Goal: Use online tool/utility: Utilize a website feature to perform a specific function

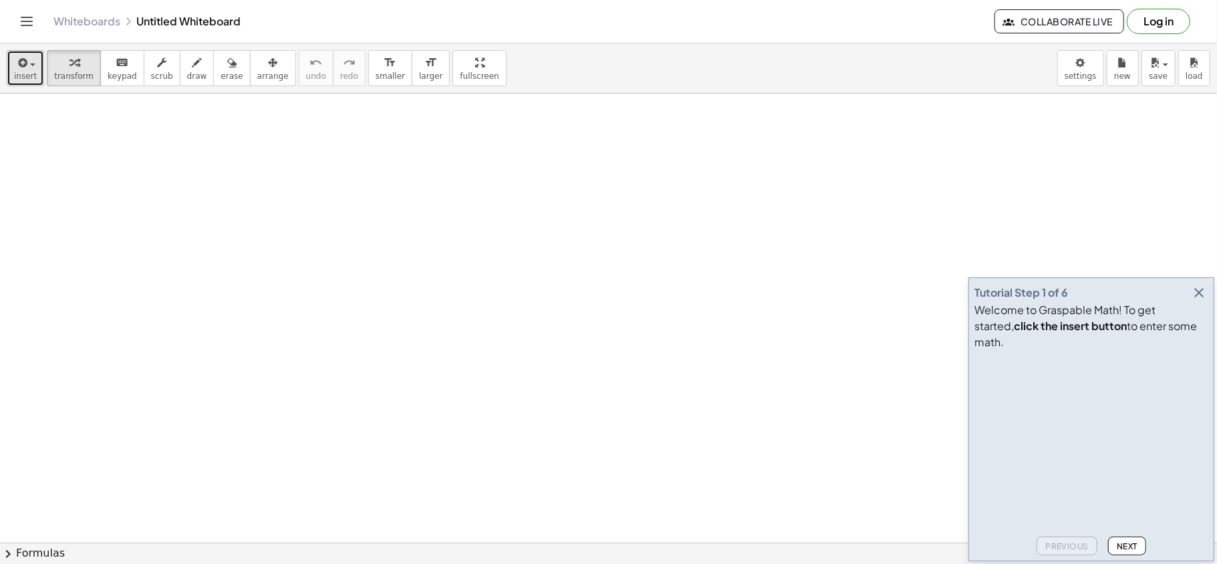
click at [23, 73] on span "insert" at bounding box center [25, 75] width 23 height 9
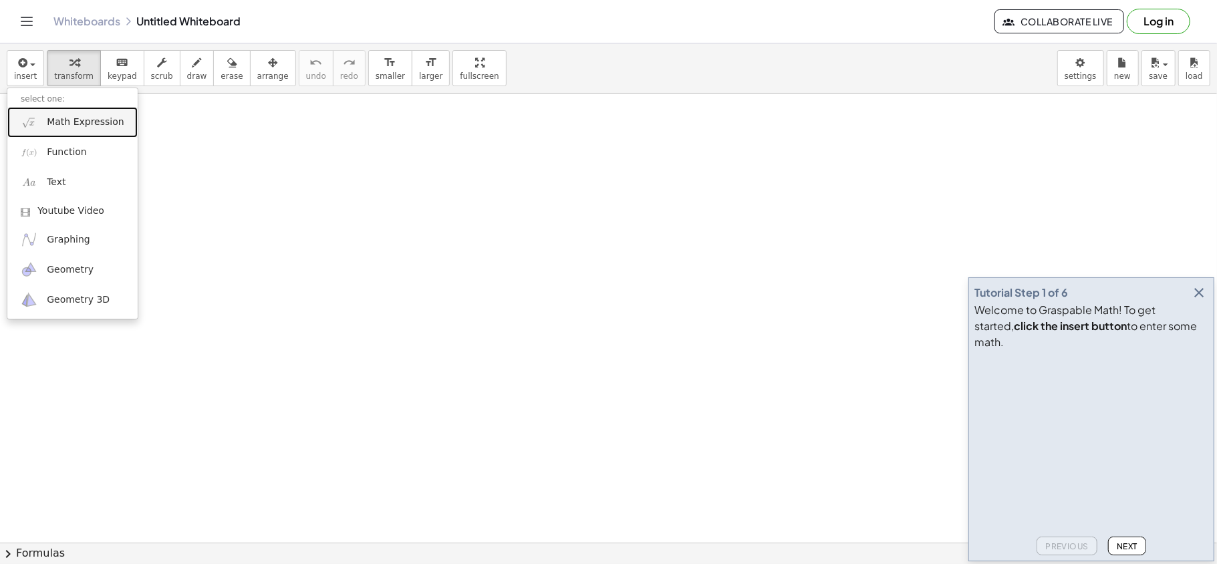
click at [66, 133] on link "Math Expression" at bounding box center [72, 122] width 130 height 30
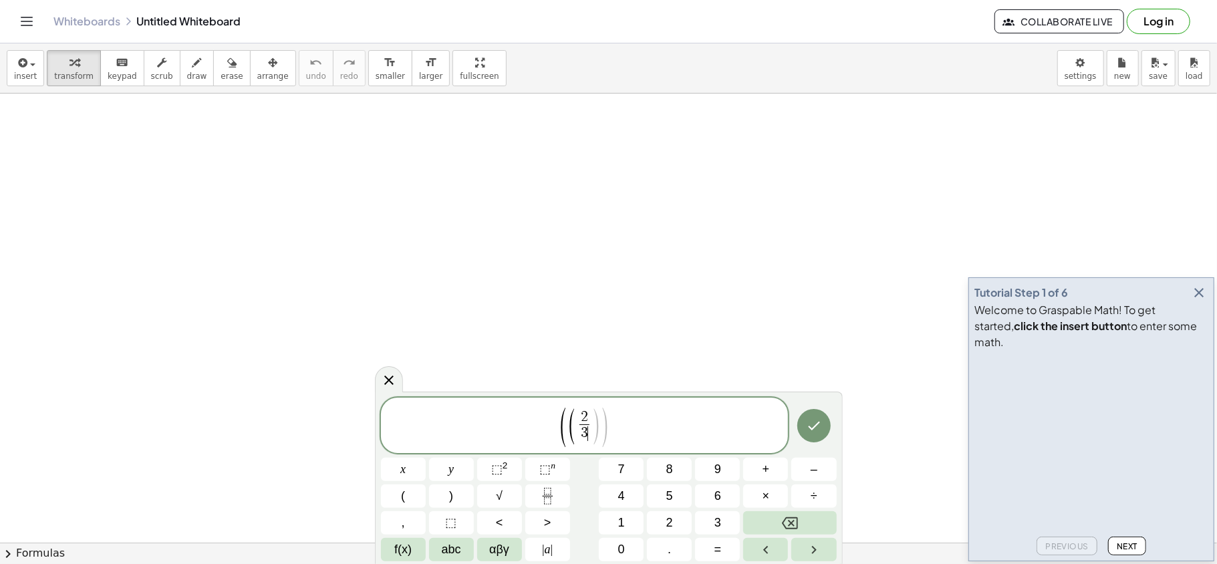
click at [594, 422] on span ")" at bounding box center [596, 426] width 10 height 39
click at [615, 420] on span ")" at bounding box center [614, 425] width 10 height 39
click at [554, 422] on sup "n" at bounding box center [553, 465] width 5 height 10
click at [627, 422] on span ")" at bounding box center [626, 425] width 10 height 43
click at [538, 422] on span "( 2 3 ​ − ( 1 2 ​ ) 3 ) ​" at bounding box center [584, 425] width 93 height 39
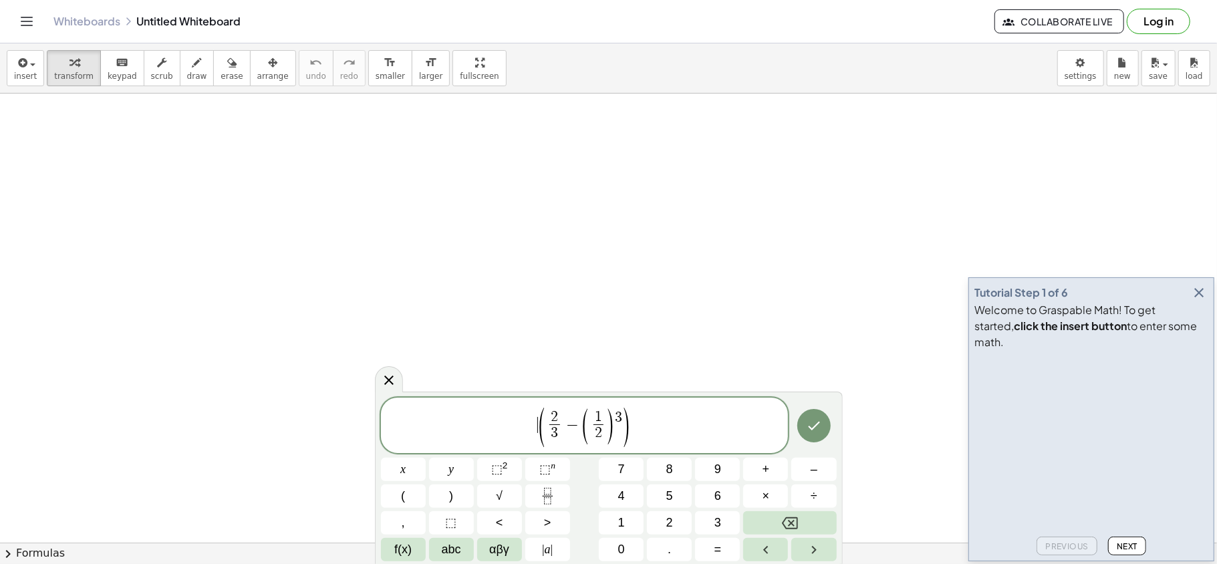
click at [659, 422] on span "​ ( 2 3 ​ − ( 1 2 ​ ) 3 )" at bounding box center [585, 426] width 408 height 41
click at [762, 422] on span "×" at bounding box center [765, 496] width 7 height 18
click at [669, 422] on span "2" at bounding box center [669, 523] width 7 height 18
click at [819, 422] on icon "Done" at bounding box center [814, 426] width 16 height 16
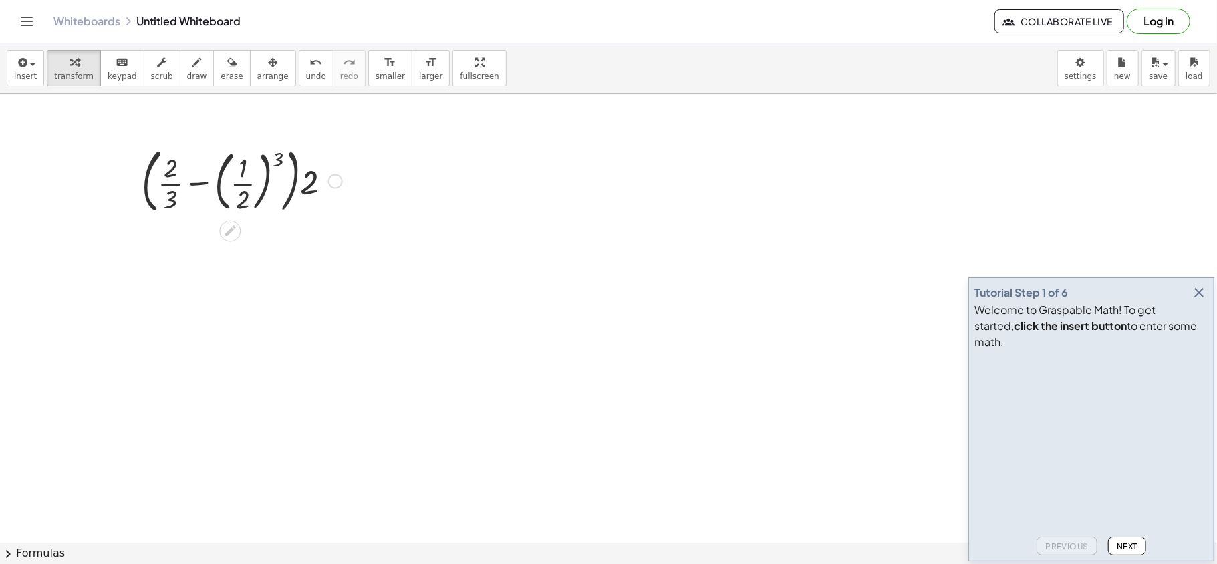
click at [244, 170] on div at bounding box center [242, 180] width 214 height 77
click at [273, 168] on div at bounding box center [242, 180] width 214 height 77
click at [267, 165] on div at bounding box center [242, 180] width 214 height 77
click at [279, 164] on div at bounding box center [242, 180] width 214 height 77
drag, startPoint x: 216, startPoint y: 182, endPoint x: 222, endPoint y: 179, distance: 7.5
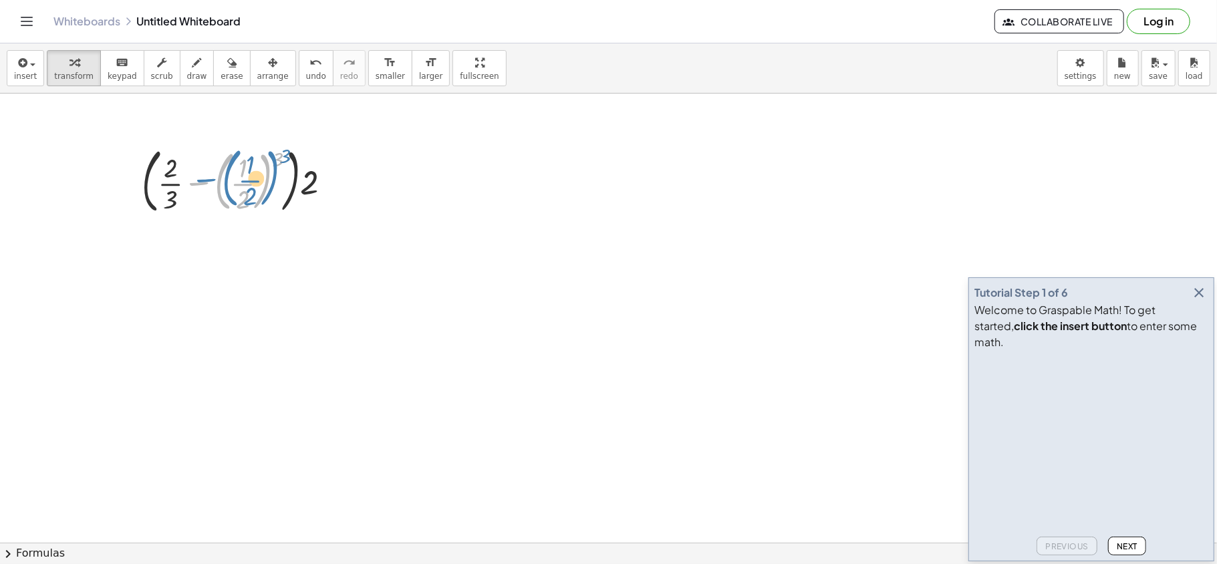
click at [222, 179] on div at bounding box center [242, 180] width 214 height 77
click at [249, 186] on div at bounding box center [242, 180] width 214 height 77
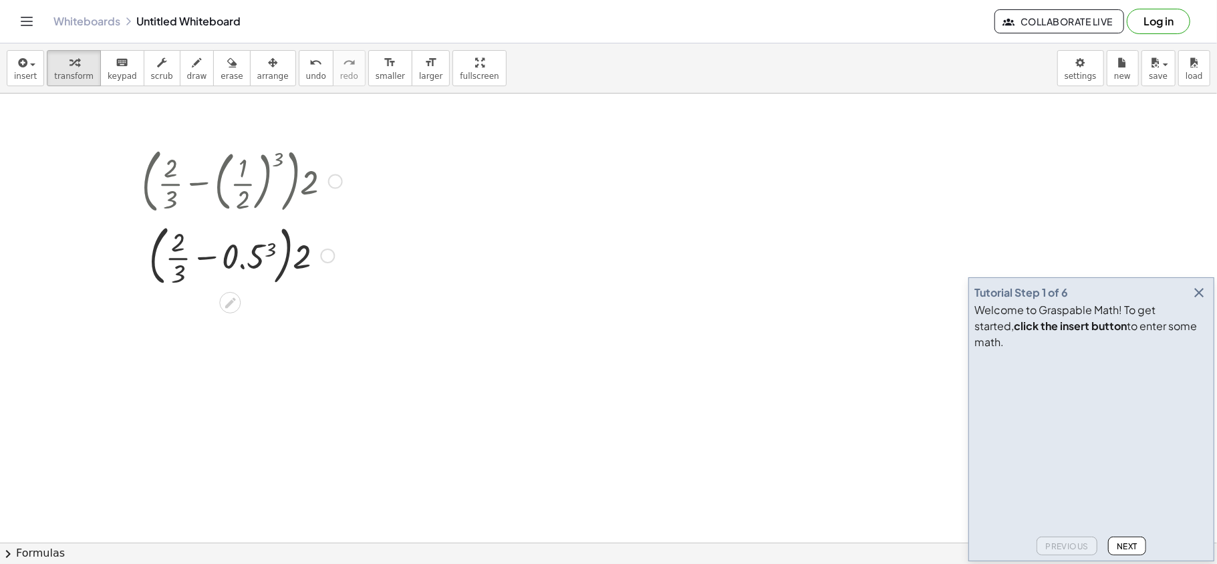
click at [269, 254] on div at bounding box center [242, 254] width 214 height 72
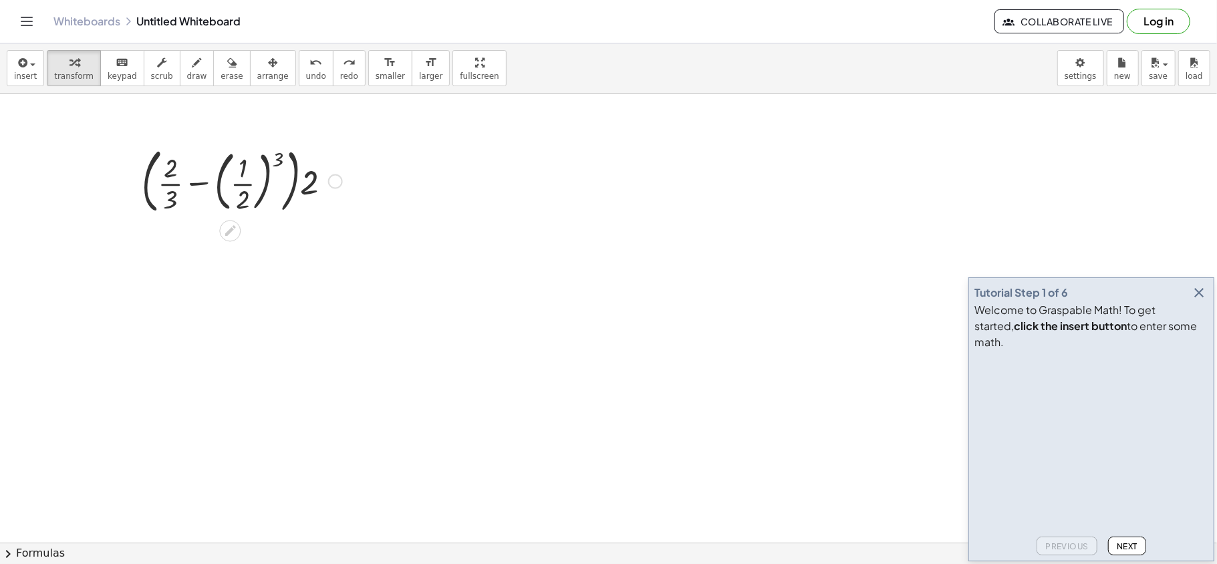
click at [280, 153] on div at bounding box center [242, 180] width 214 height 77
click at [26, 77] on span "insert" at bounding box center [25, 75] width 23 height 9
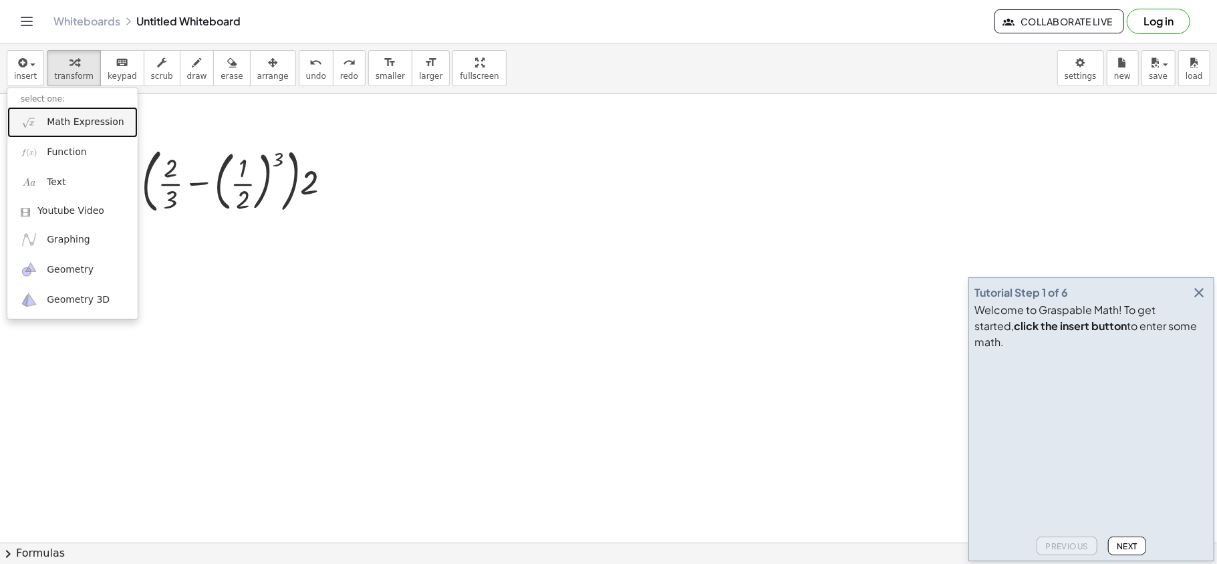
click at [94, 122] on span "Math Expression" at bounding box center [85, 122] width 77 height 13
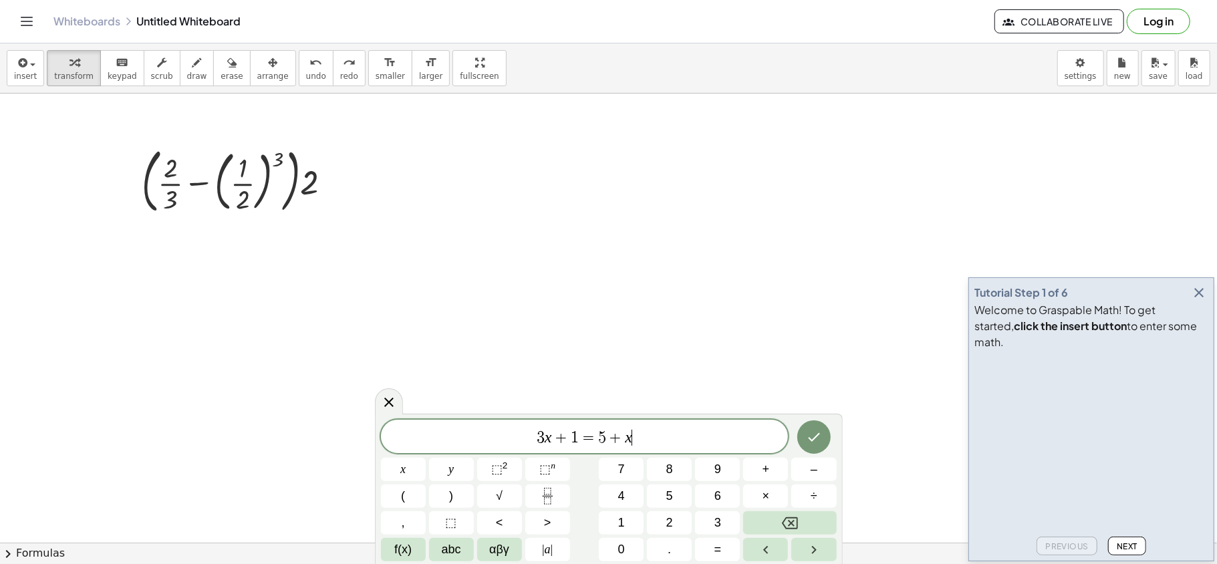
click at [647, 422] on span "3 x + 1 = 5 + x ​" at bounding box center [585, 437] width 408 height 19
click at [621, 422] on span "+" at bounding box center [615, 438] width 19 height 16
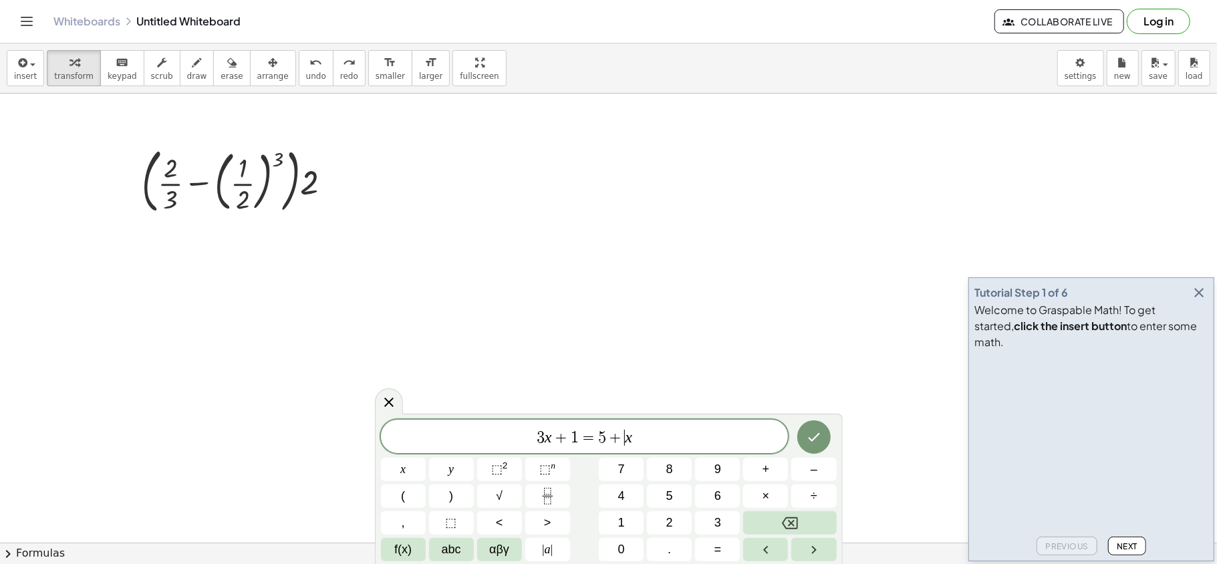
click at [621, 422] on span "+" at bounding box center [615, 438] width 19 height 16
click at [636, 422] on span "3 x + 1 = 5 + ​ x" at bounding box center [585, 437] width 408 height 19
click at [243, 186] on div at bounding box center [242, 180] width 214 height 77
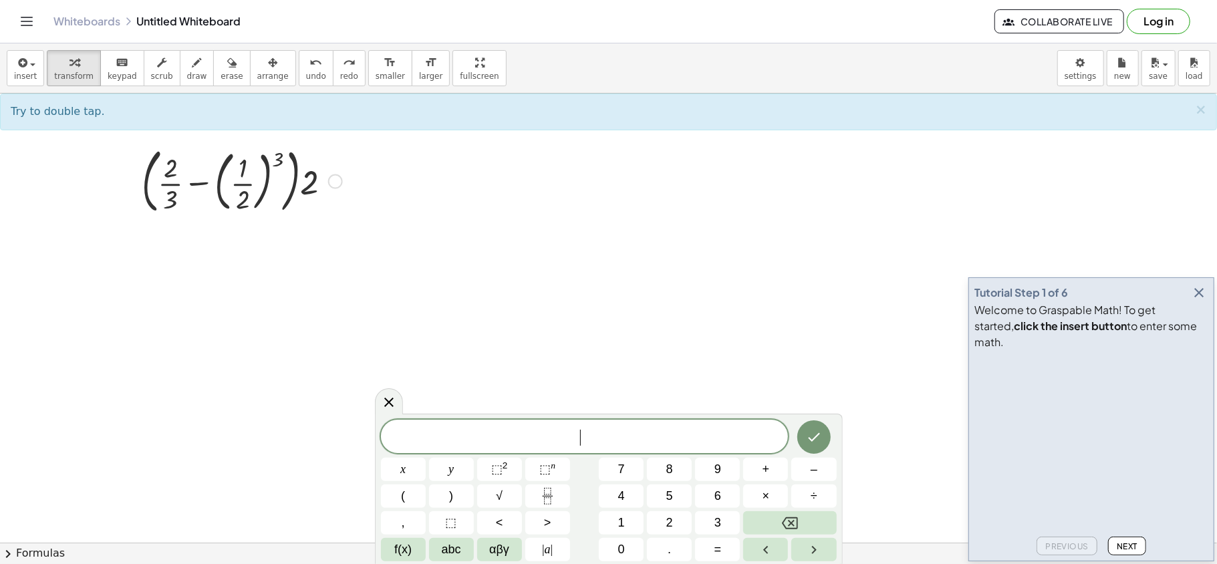
click at [242, 180] on div at bounding box center [242, 180] width 214 height 77
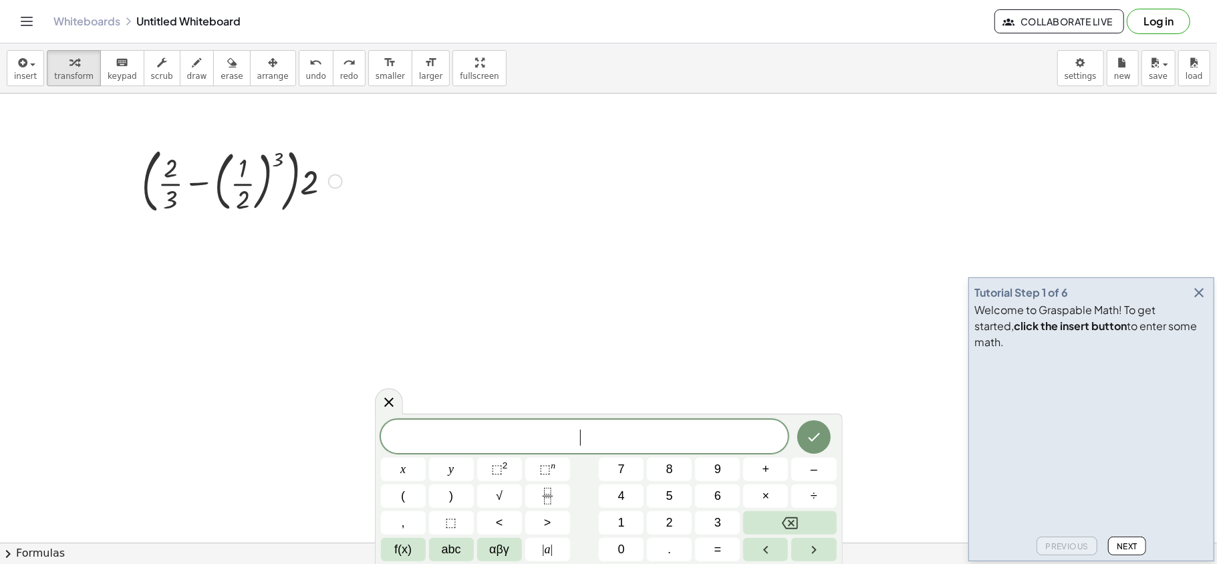
click at [242, 180] on div at bounding box center [242, 180] width 214 height 77
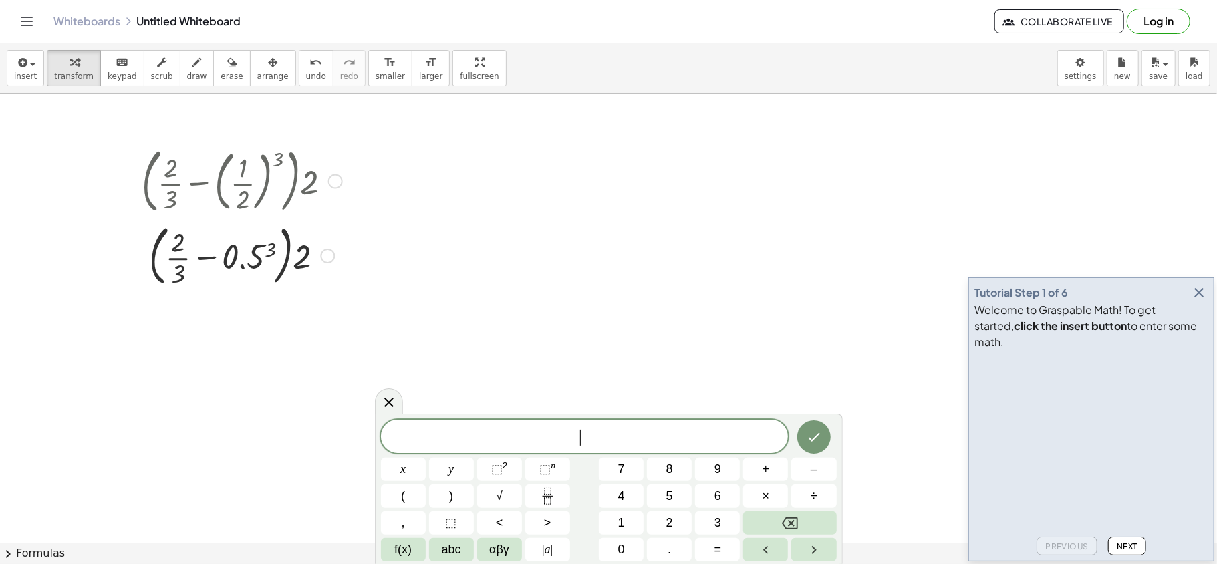
click at [272, 249] on div at bounding box center [242, 254] width 214 height 72
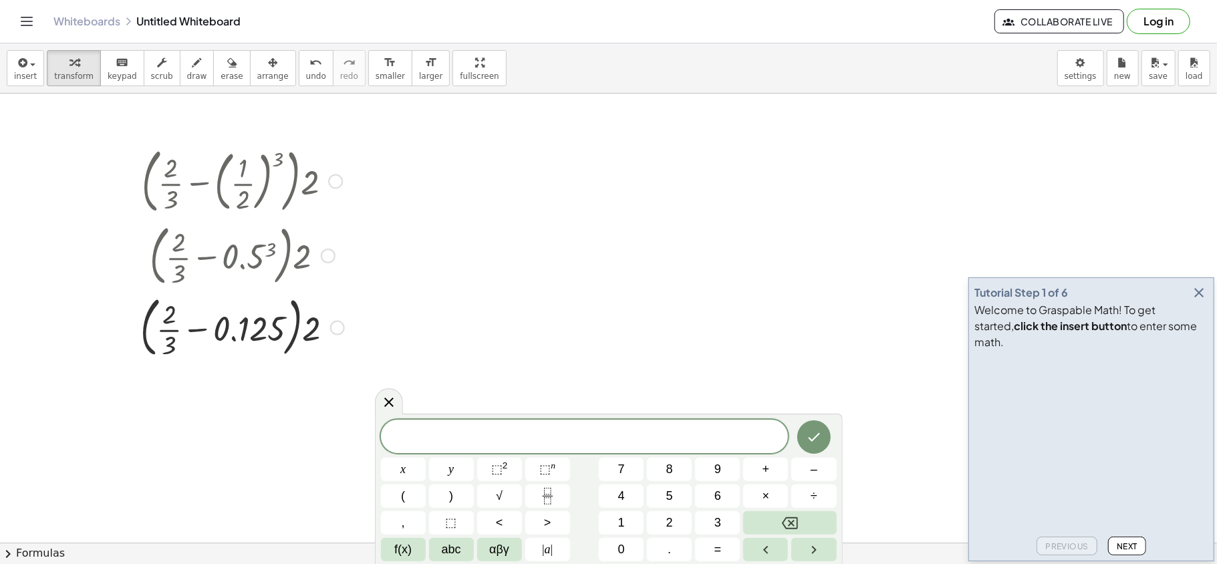
click at [170, 331] on div at bounding box center [242, 327] width 217 height 72
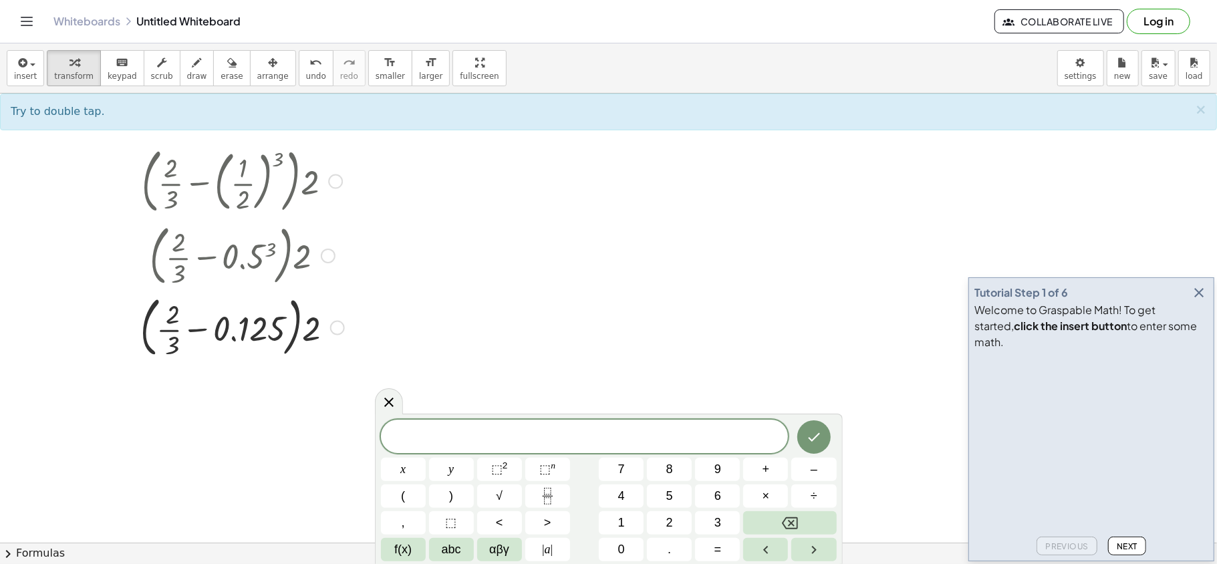
click at [170, 331] on div at bounding box center [242, 327] width 217 height 72
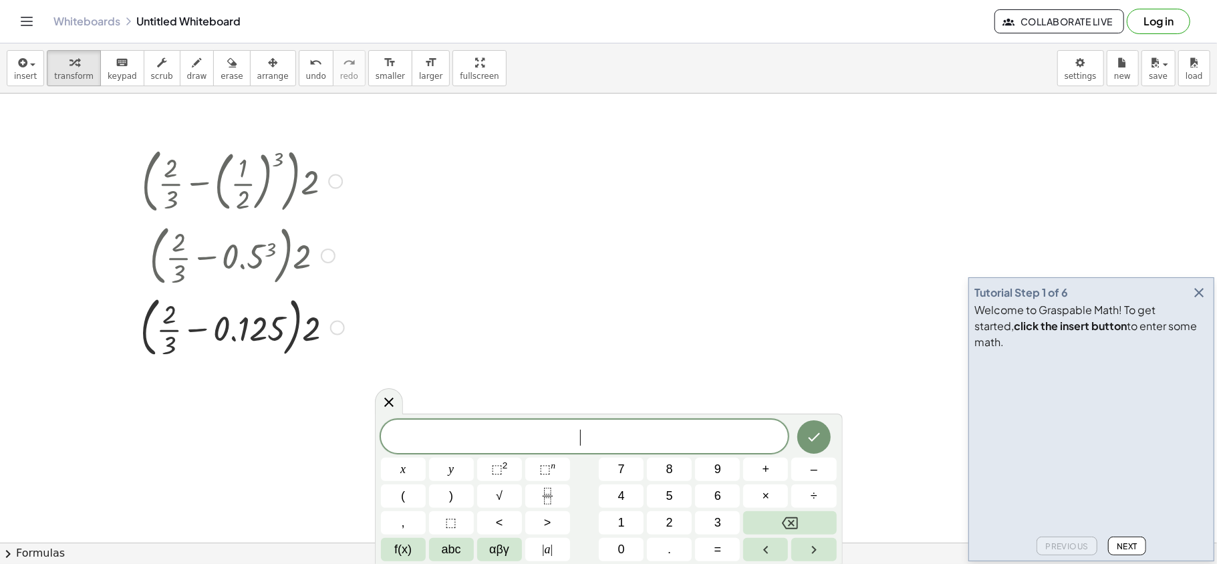
click at [170, 331] on div at bounding box center [242, 327] width 217 height 72
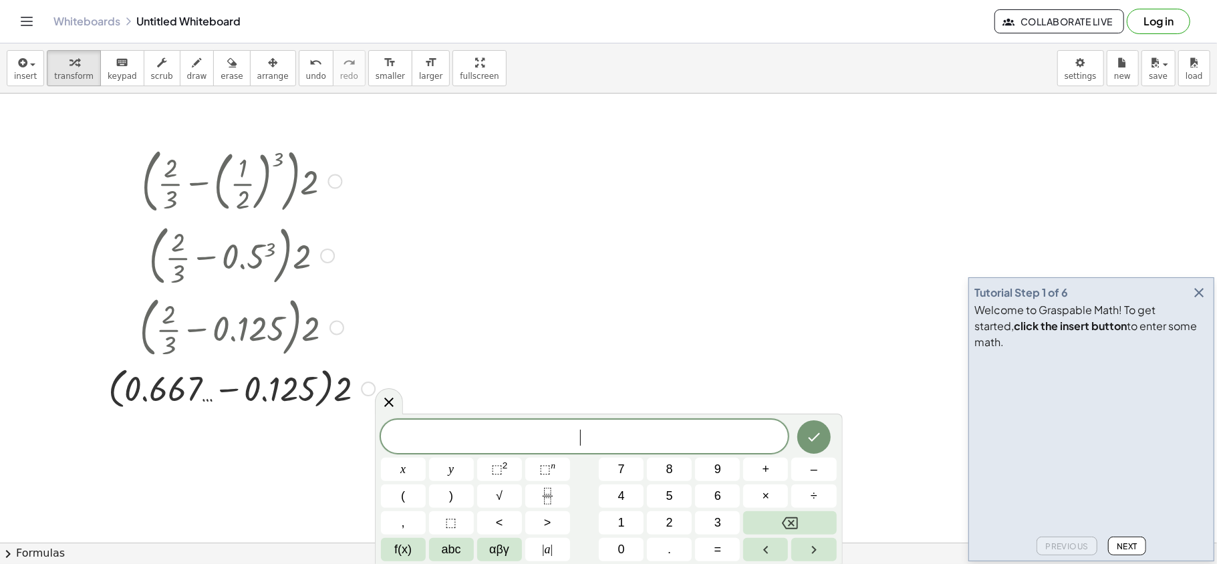
click at [231, 387] on div at bounding box center [242, 388] width 280 height 51
click at [266, 422] on div at bounding box center [242, 435] width 280 height 45
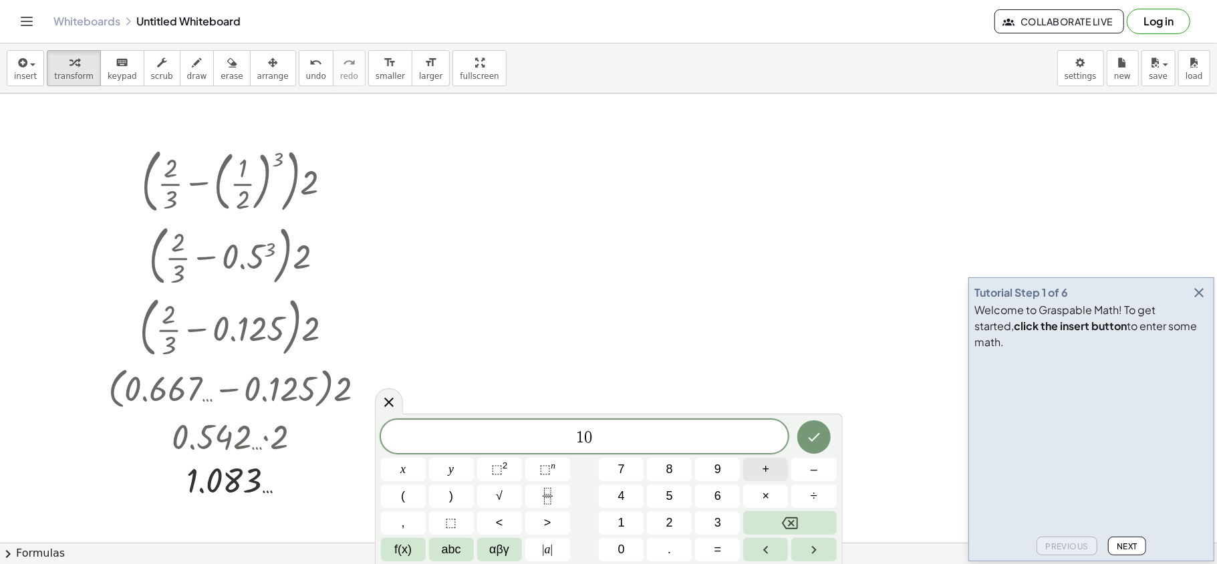
click at [769, 422] on button "+" at bounding box center [765, 469] width 45 height 23
click at [784, 422] on button "Backspace" at bounding box center [789, 522] width 93 height 23
click at [817, 422] on button "÷" at bounding box center [813, 495] width 45 height 23
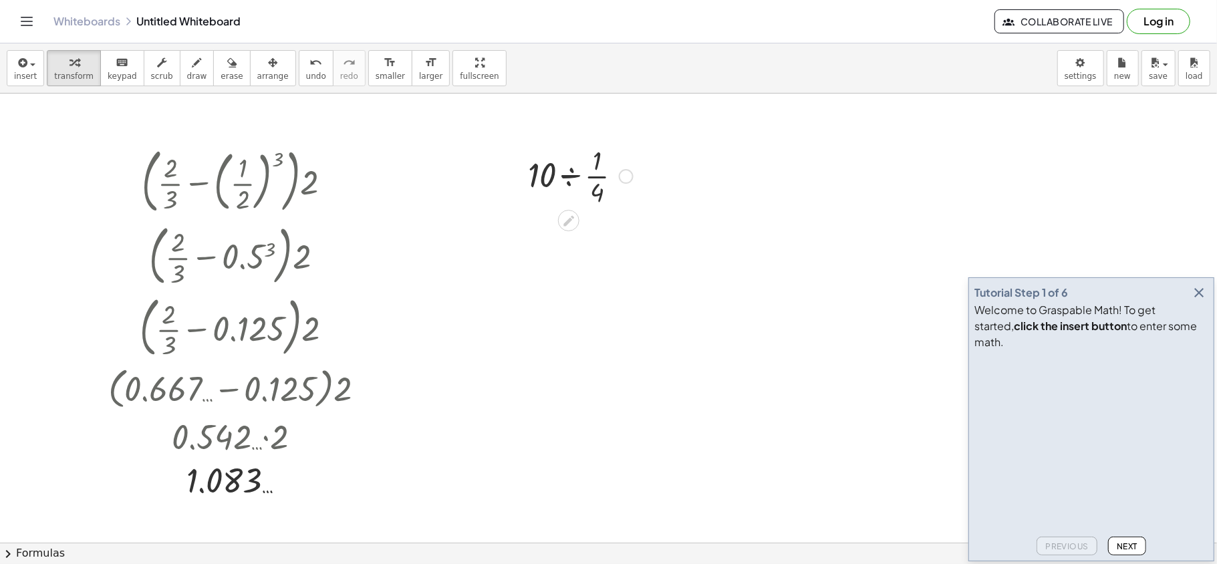
click at [571, 181] on div at bounding box center [580, 175] width 118 height 67
click at [575, 239] on div at bounding box center [580, 230] width 118 height 45
click at [32, 71] on span "insert" at bounding box center [25, 75] width 23 height 9
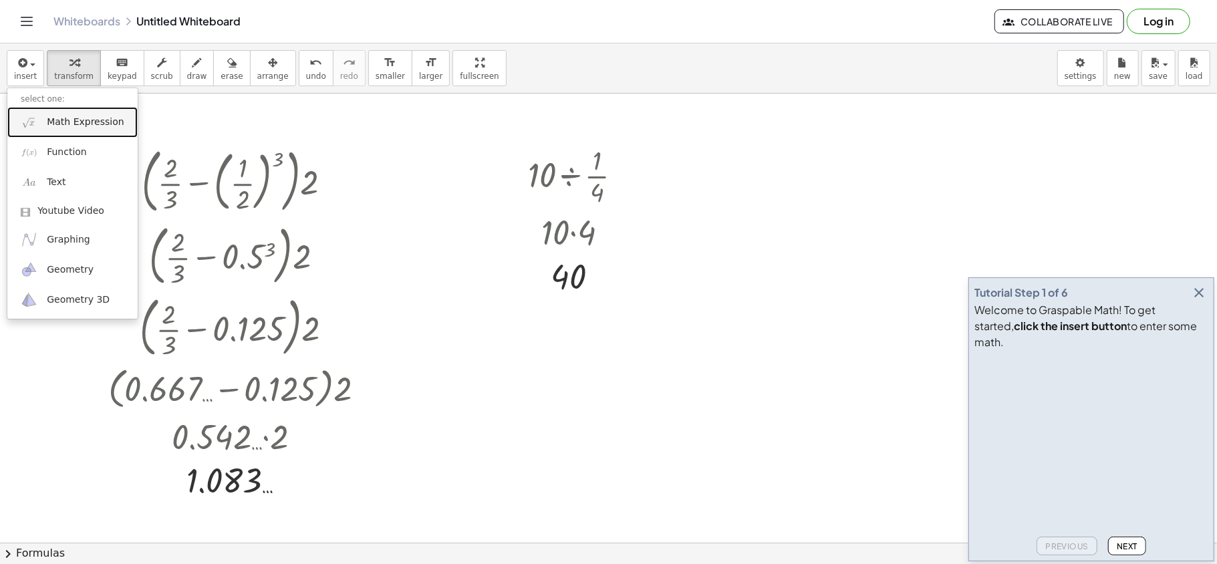
click at [36, 114] on img at bounding box center [29, 122] width 17 height 17
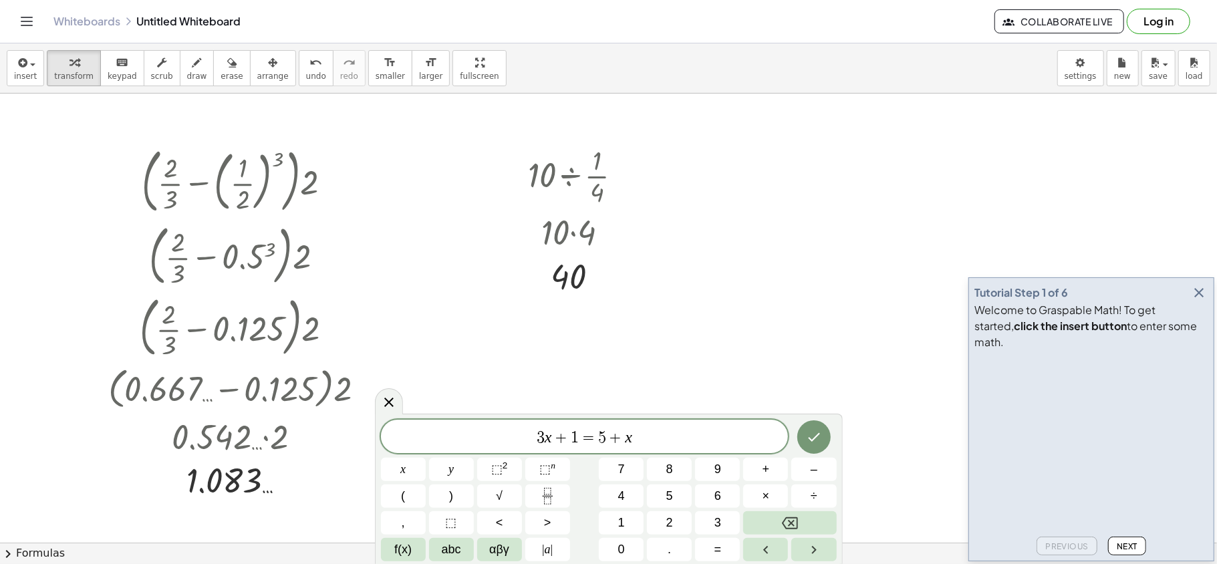
click at [663, 422] on span "3 x + 1 = 5 + x ​" at bounding box center [585, 437] width 408 height 19
click at [607, 422] on span "+" at bounding box center [615, 438] width 19 height 16
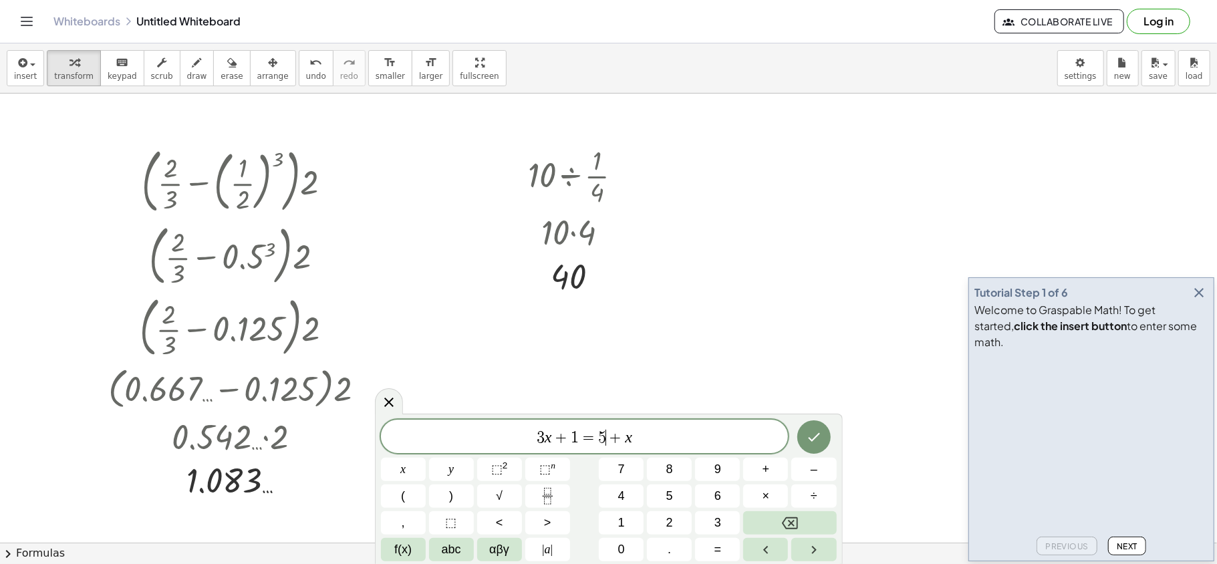
click at [607, 422] on span "+" at bounding box center [615, 438] width 19 height 16
click at [650, 422] on span "3 x + 1 = 5 ​ + x" at bounding box center [585, 437] width 408 height 19
click at [411, 422] on button "(" at bounding box center [403, 495] width 45 height 23
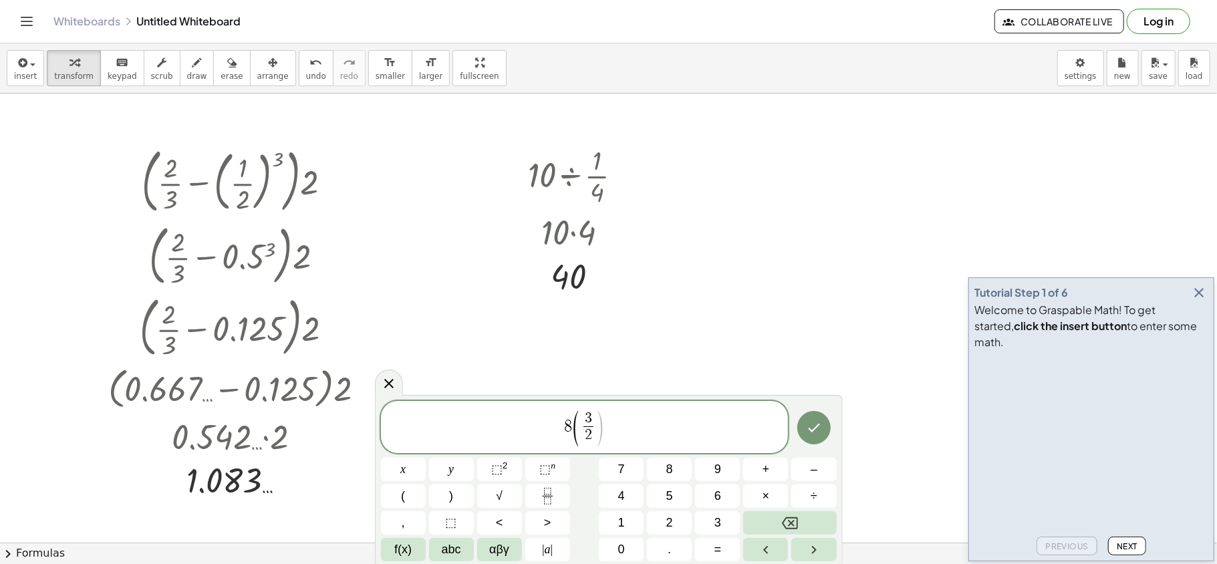
click at [599, 422] on span ")" at bounding box center [600, 428] width 10 height 39
click at [601, 422] on span "3 2 ​ x ​ ​" at bounding box center [588, 428] width 30 height 33
click at [606, 416] on span ")" at bounding box center [607, 428] width 10 height 39
click at [612, 422] on span ")" at bounding box center [607, 428] width 10 height 39
click at [627, 422] on span "8 ( 3 2 ​ x + 3 4 ​ ​ )" at bounding box center [585, 428] width 408 height 38
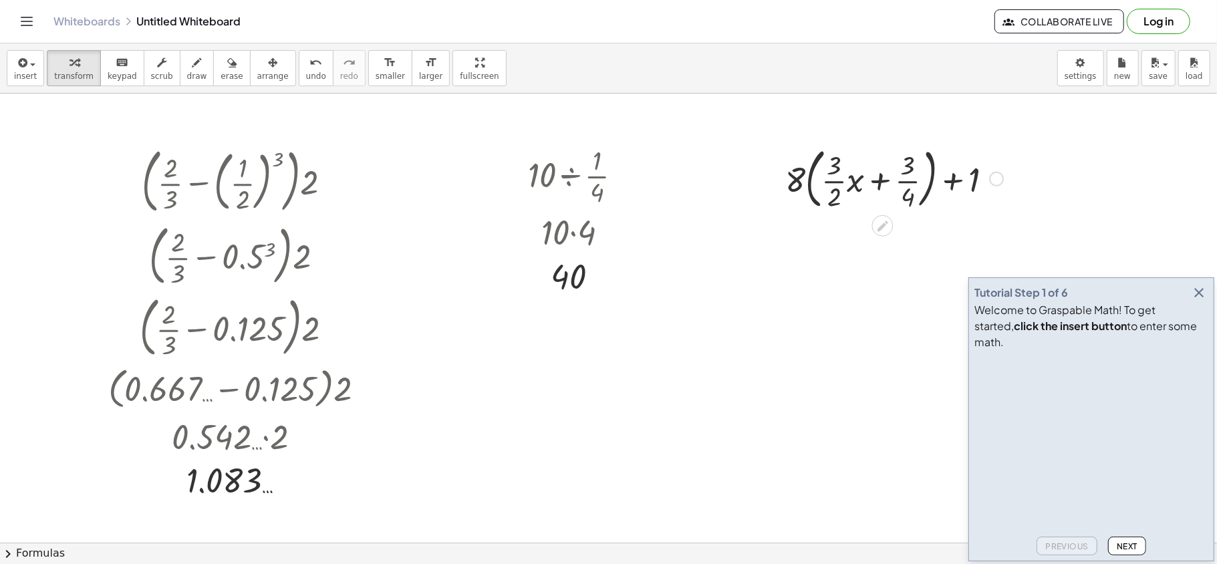
click at [836, 182] on div at bounding box center [893, 178] width 231 height 72
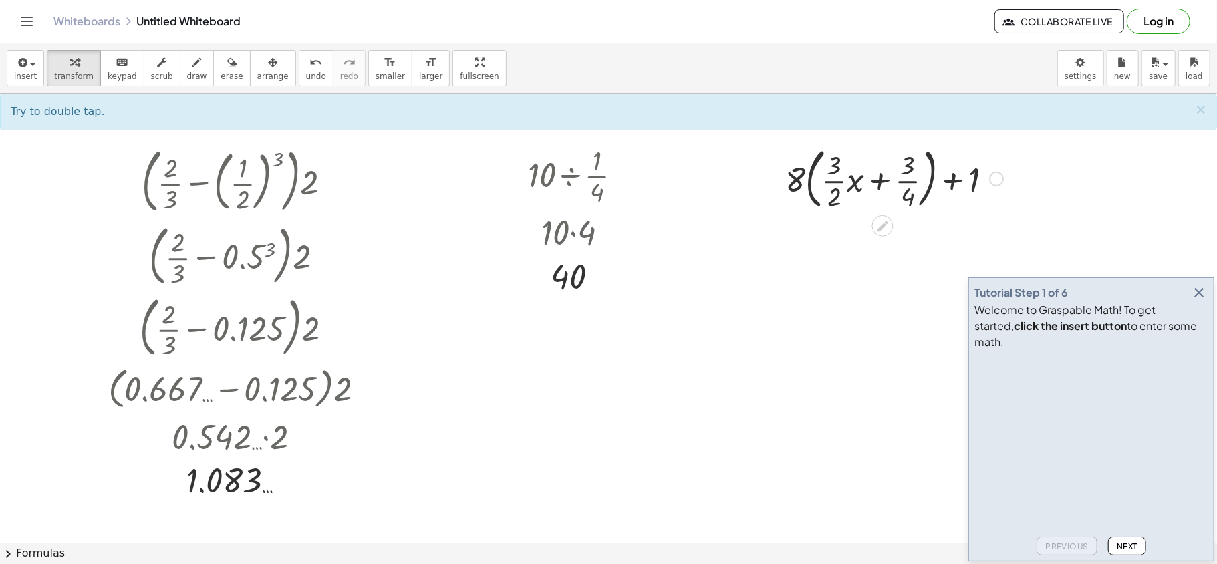
click at [831, 182] on div at bounding box center [893, 178] width 231 height 72
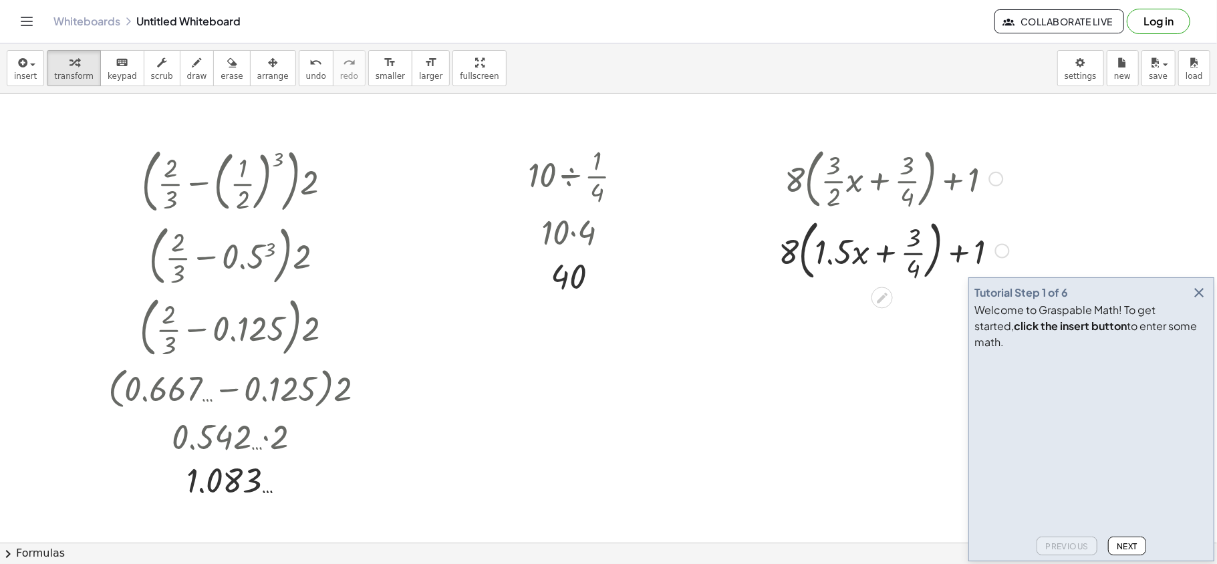
click at [912, 256] on div at bounding box center [894, 250] width 244 height 72
drag, startPoint x: 774, startPoint y: 255, endPoint x: 810, endPoint y: 253, distance: 35.5
click at [810, 253] on div at bounding box center [894, 249] width 277 height 51
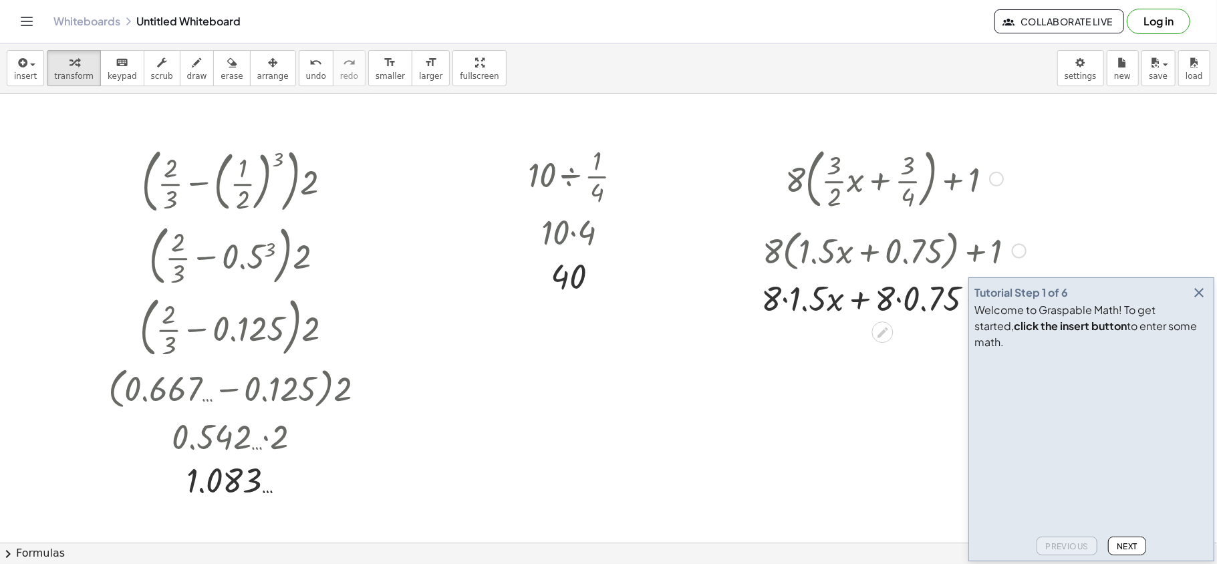
click at [783, 301] on div at bounding box center [893, 297] width 279 height 45
click at [912, 301] on icon "button" at bounding box center [1199, 293] width 16 height 16
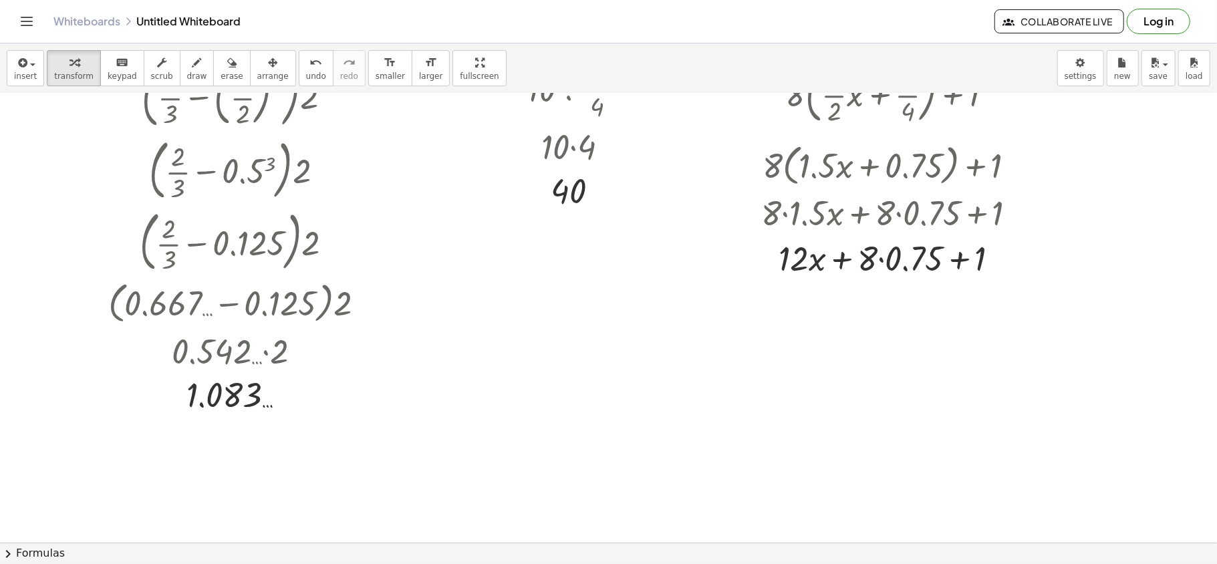
scroll to position [87, 0]
click at [880, 259] on div at bounding box center [893, 256] width 279 height 45
click at [912, 259] on div at bounding box center [893, 256] width 279 height 45
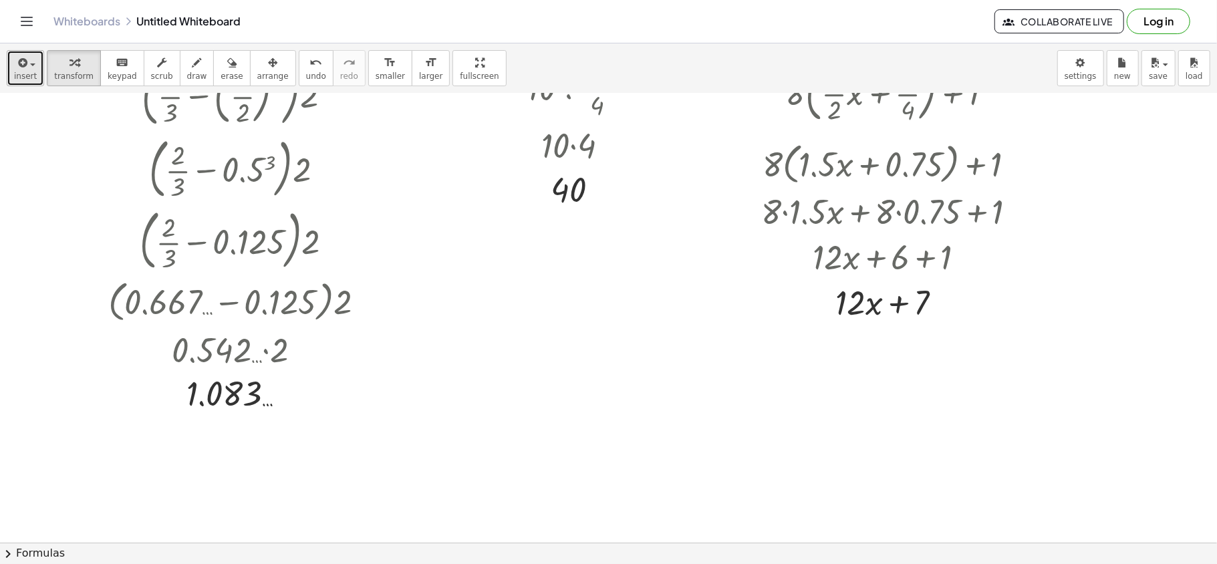
click at [35, 67] on button "insert" at bounding box center [25, 68] width 37 height 36
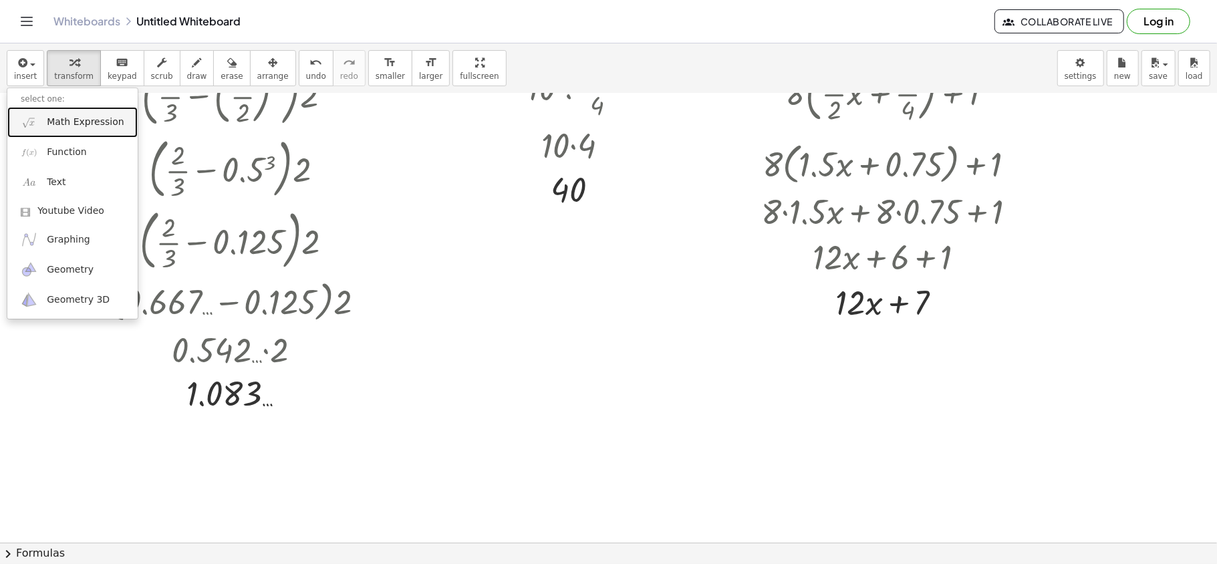
click at [54, 123] on span "Math Expression" at bounding box center [85, 122] width 77 height 13
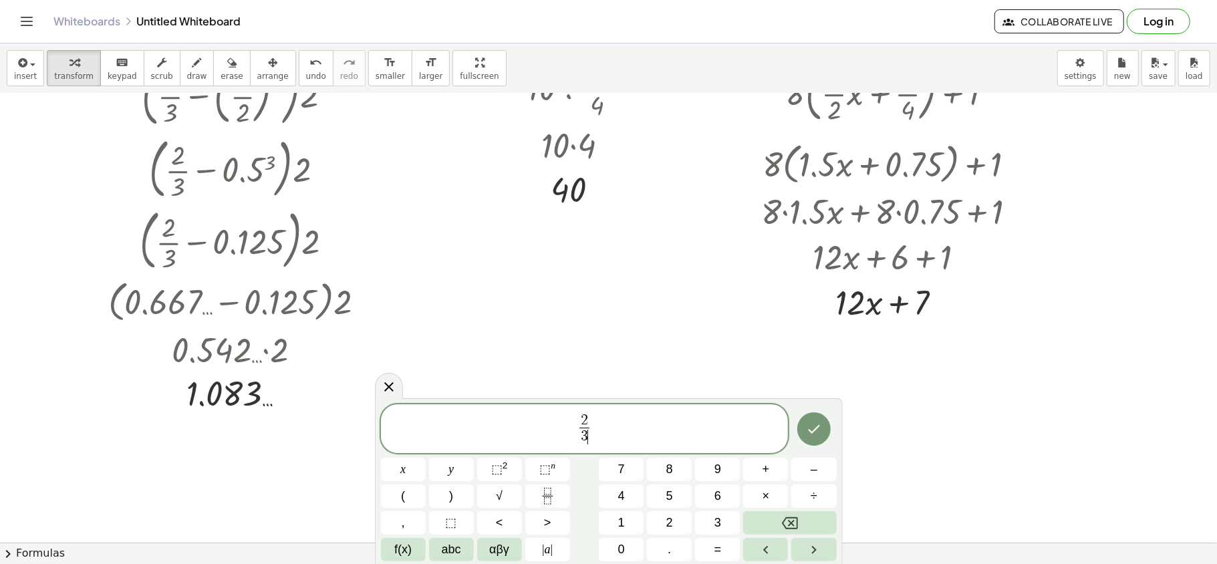
click at [672, 422] on span "2 3 ​ ​" at bounding box center [585, 429] width 408 height 35
click at [812, 422] on icon "Done" at bounding box center [814, 429] width 16 height 16
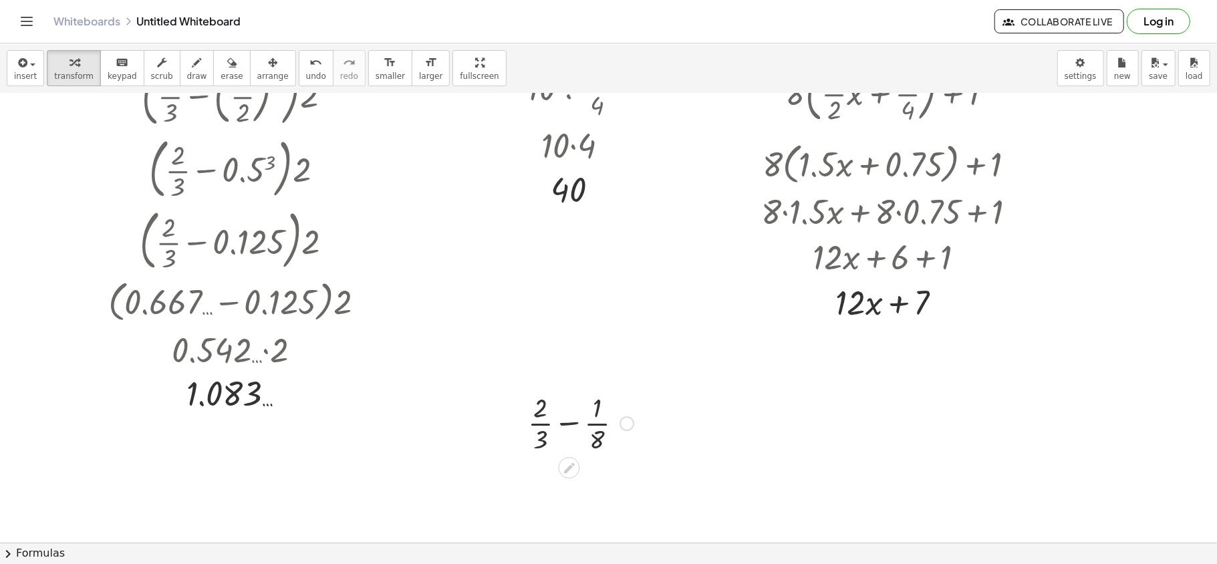
click at [569, 422] on div at bounding box center [580, 422] width 119 height 67
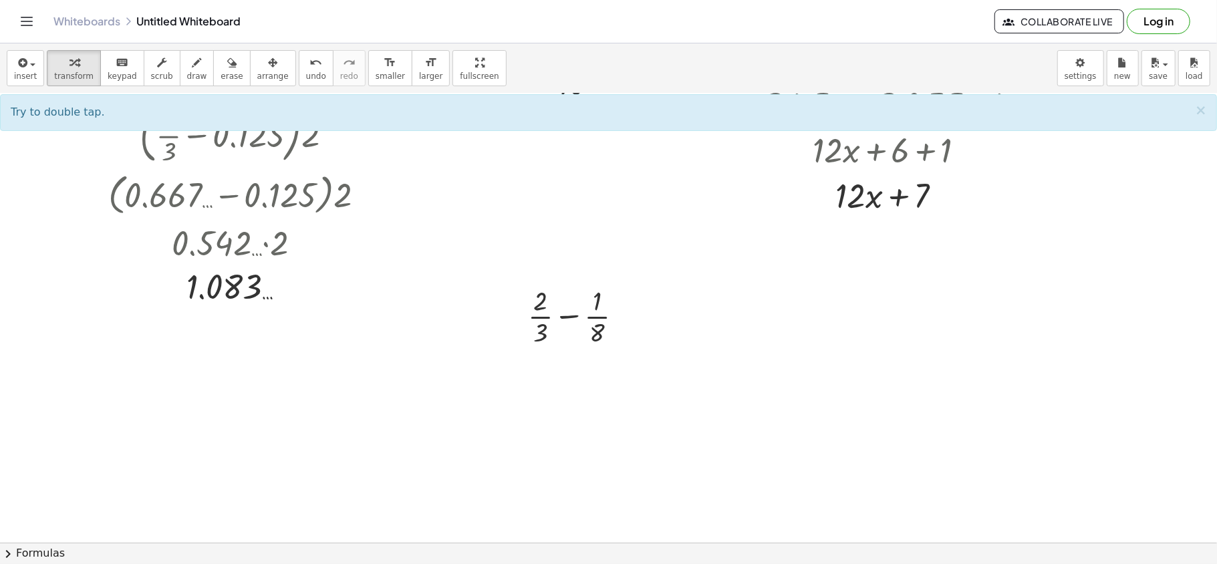
scroll to position [211, 0]
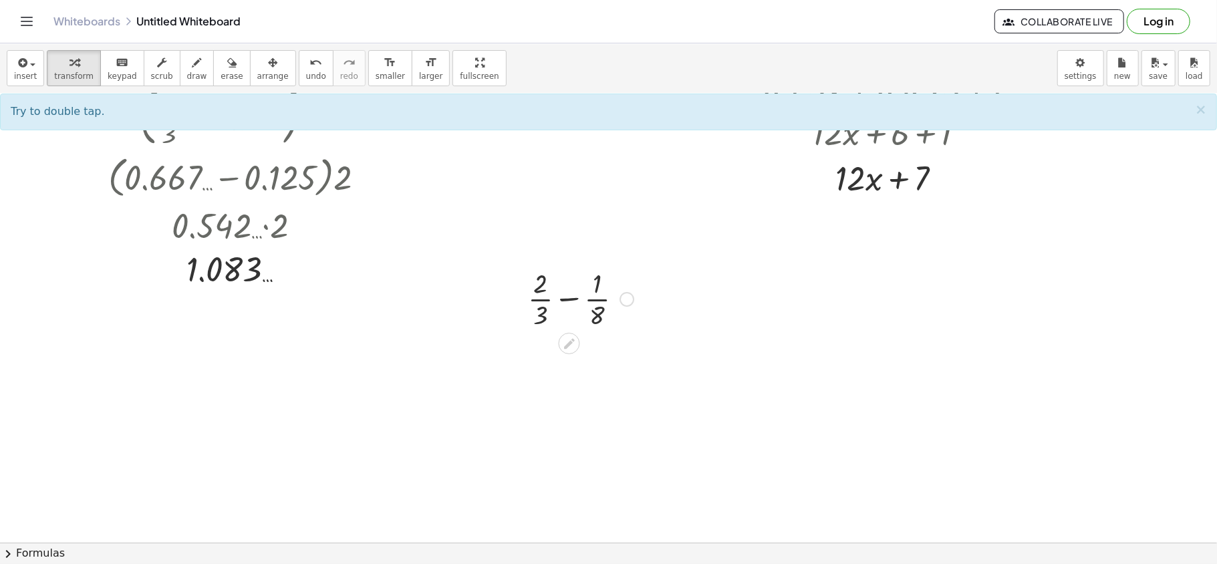
click at [569, 300] on div at bounding box center [580, 298] width 119 height 67
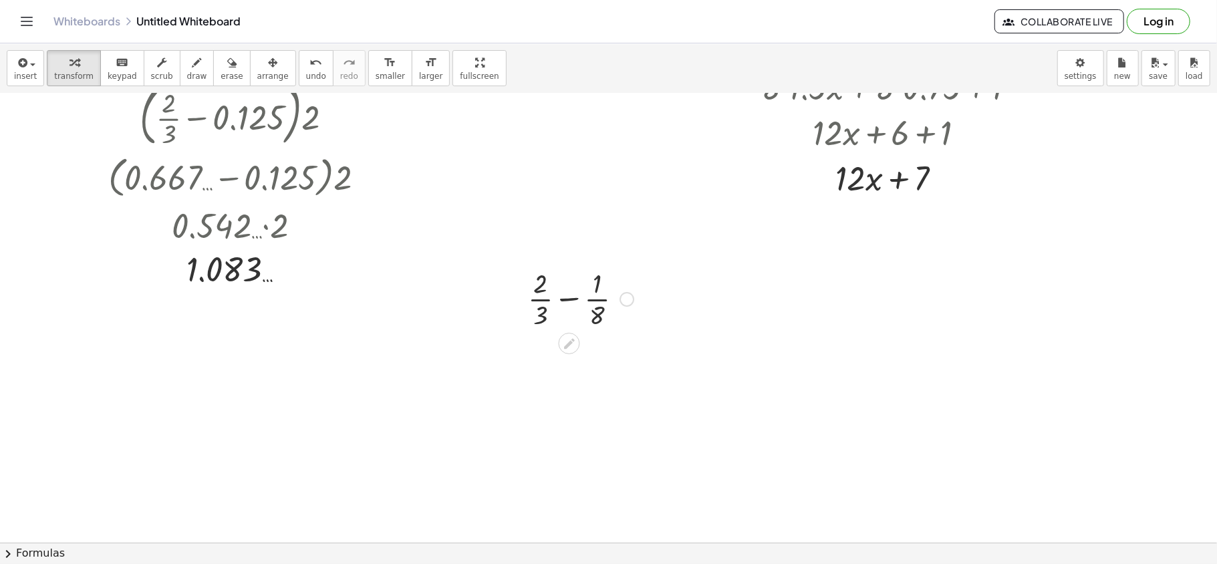
click at [569, 300] on div at bounding box center [580, 298] width 119 height 67
click at [570, 366] on div at bounding box center [580, 364] width 160 height 67
click at [576, 418] on div at bounding box center [580, 432] width 160 height 67
click at [545, 418] on div at bounding box center [580, 432] width 160 height 67
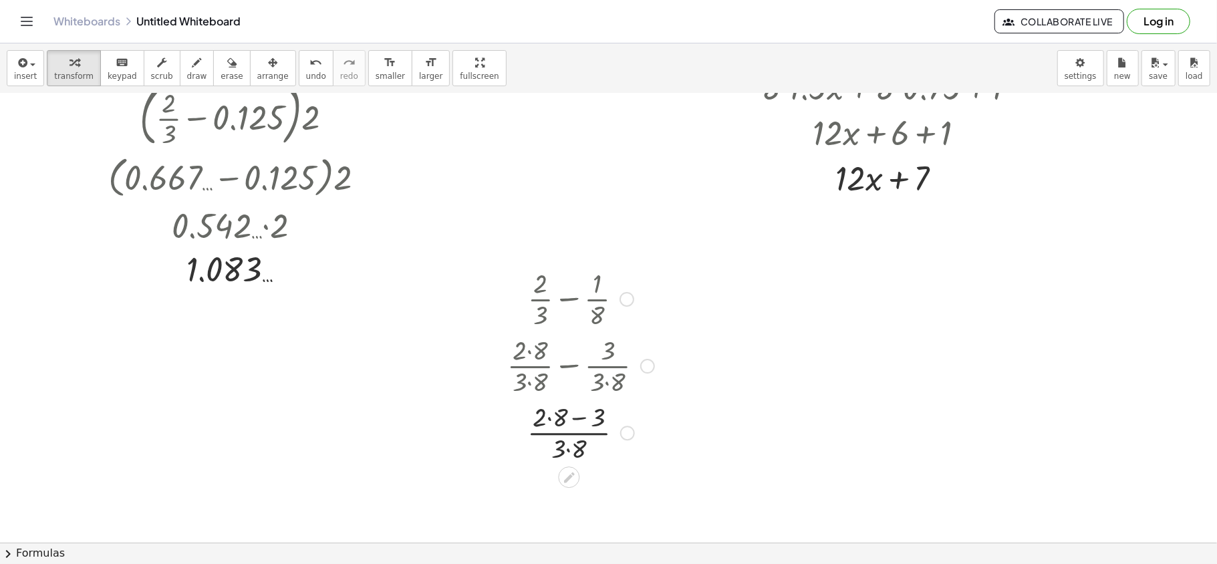
click at [549, 420] on div at bounding box center [580, 432] width 160 height 67
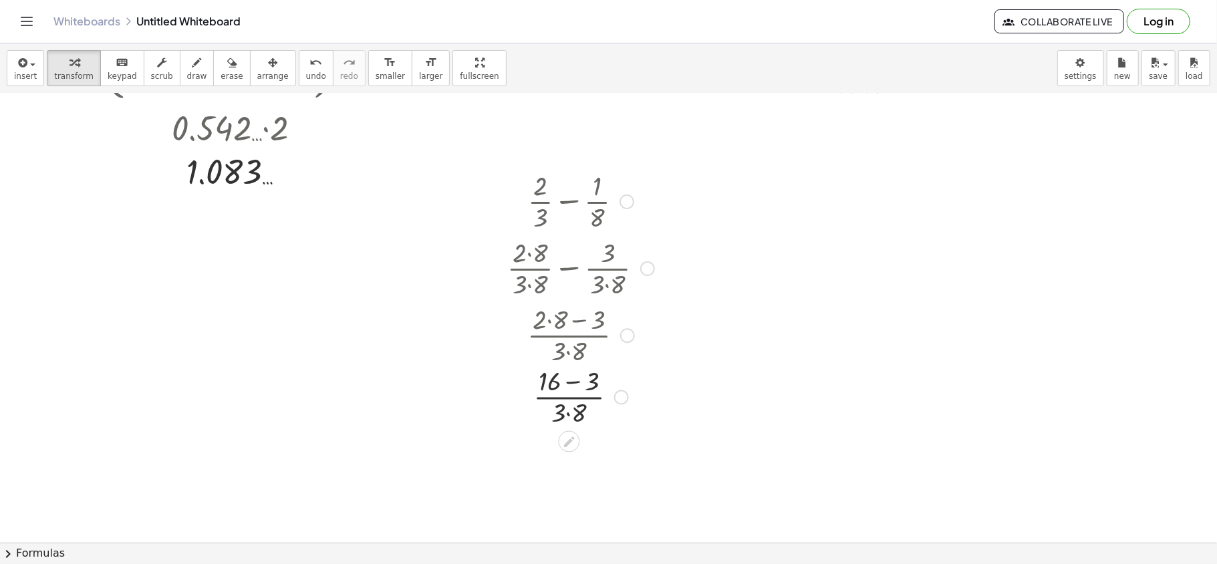
scroll to position [313, 0]
click at [567, 414] on div at bounding box center [580, 397] width 160 height 67
click at [569, 384] on div at bounding box center [580, 397] width 160 height 67
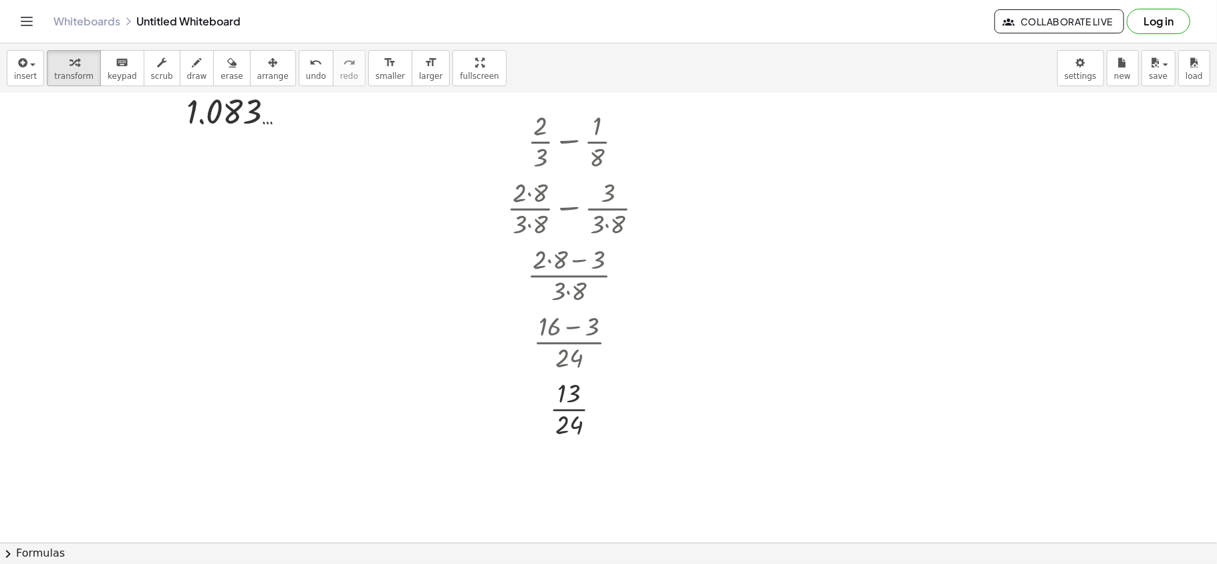
scroll to position [370, 0]
click at [26, 61] on icon "button" at bounding box center [21, 63] width 12 height 16
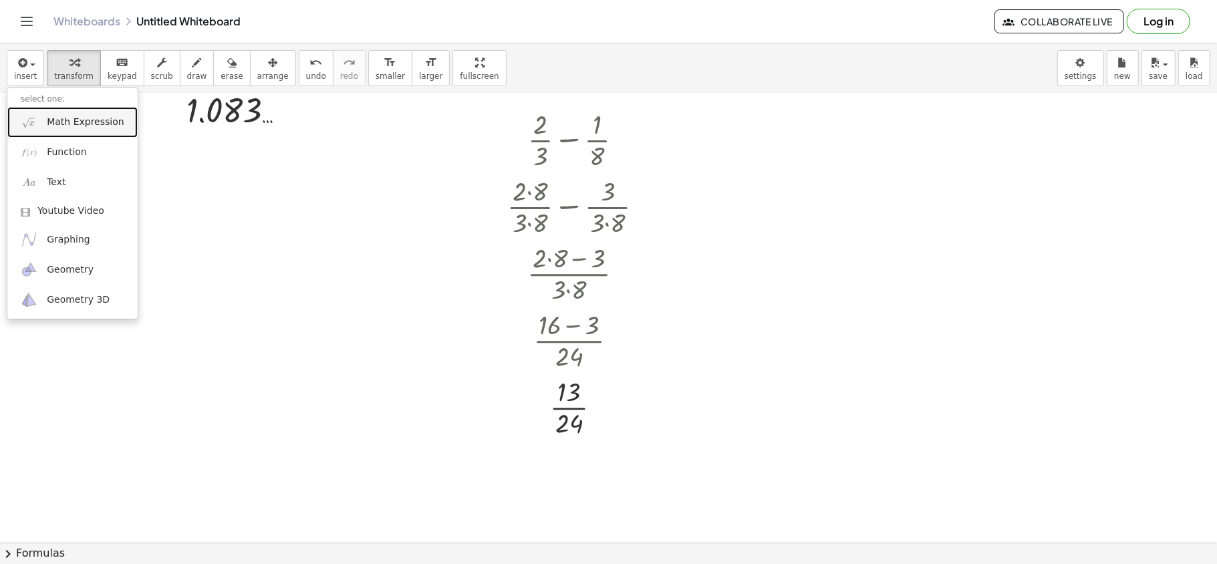
click at [78, 122] on span "Math Expression" at bounding box center [85, 122] width 77 height 13
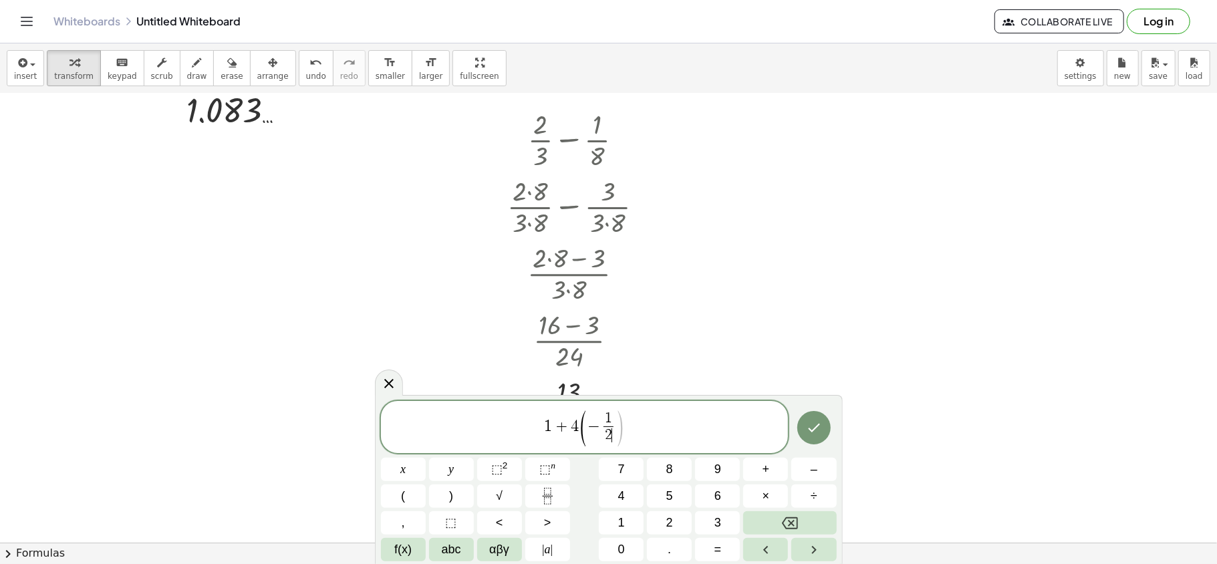
click at [619, 422] on span ")" at bounding box center [620, 428] width 10 height 39
click at [647, 422] on span "1 + 4 ( − 1 2 ​ x − 1 4 ​ ​ )" at bounding box center [585, 428] width 408 height 38
click at [503, 422] on button "<" at bounding box center [499, 522] width 45 height 23
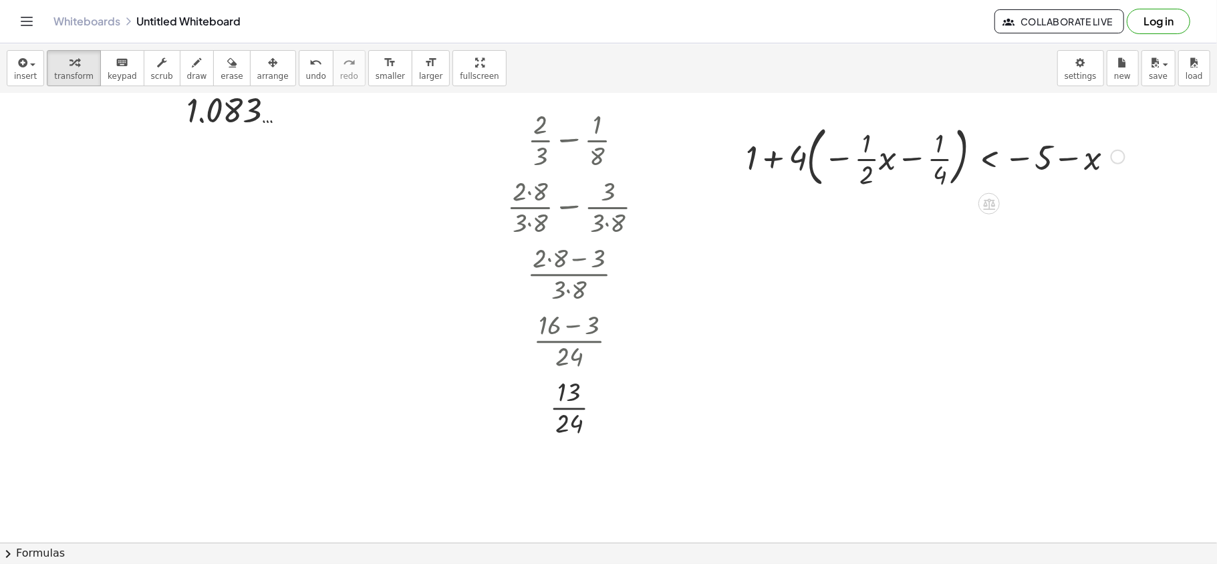
click at [865, 161] on div at bounding box center [935, 156] width 392 height 72
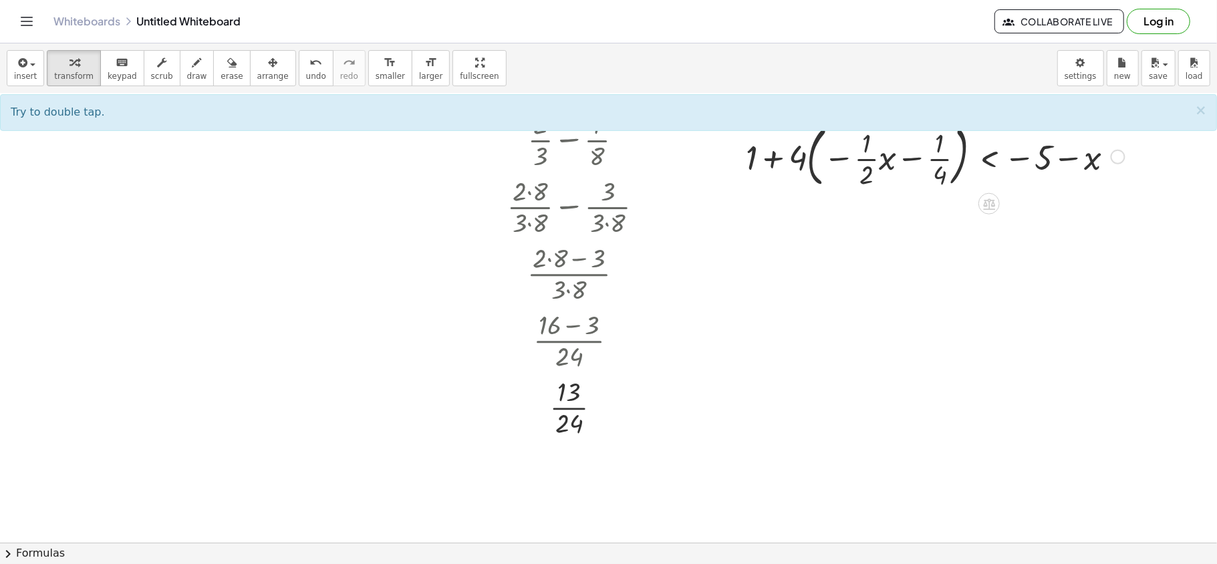
click at [865, 161] on div at bounding box center [935, 156] width 392 height 72
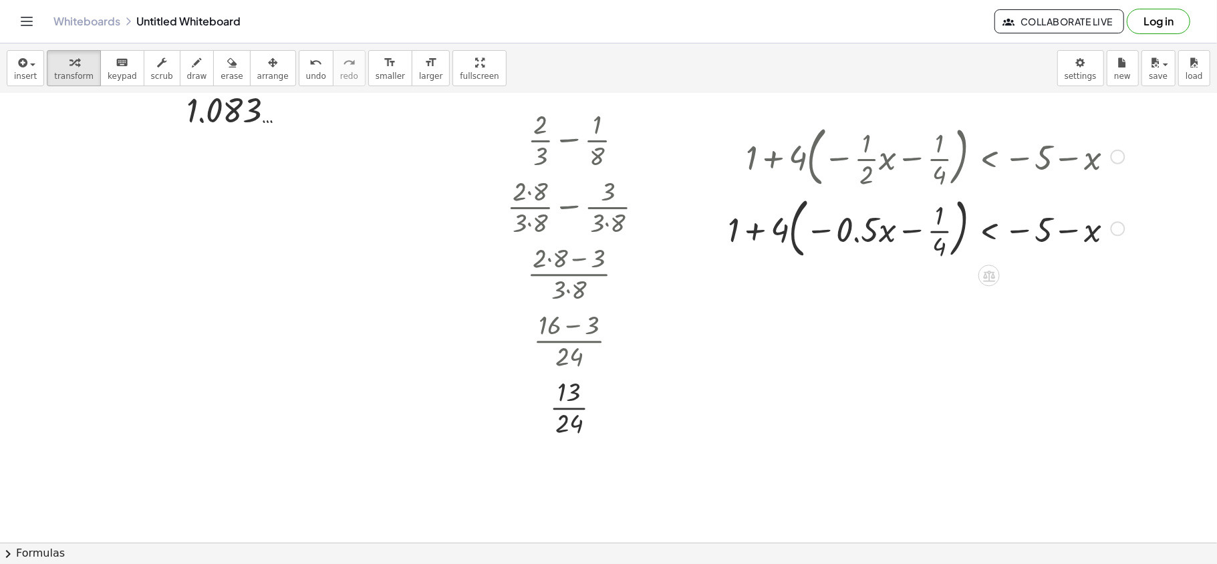
click at [912, 230] on div at bounding box center [926, 228] width 410 height 72
drag, startPoint x: 743, startPoint y: 234, endPoint x: 782, endPoint y: 232, distance: 39.5
click at [782, 232] on div at bounding box center [908, 227] width 446 height 51
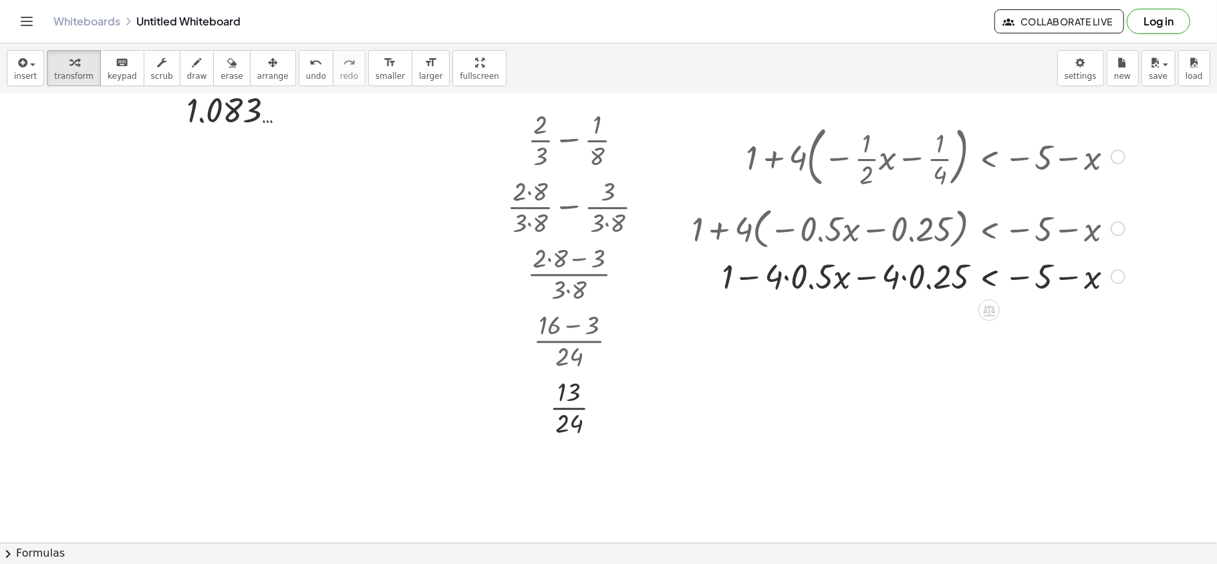
click at [785, 278] on div at bounding box center [908, 275] width 446 height 45
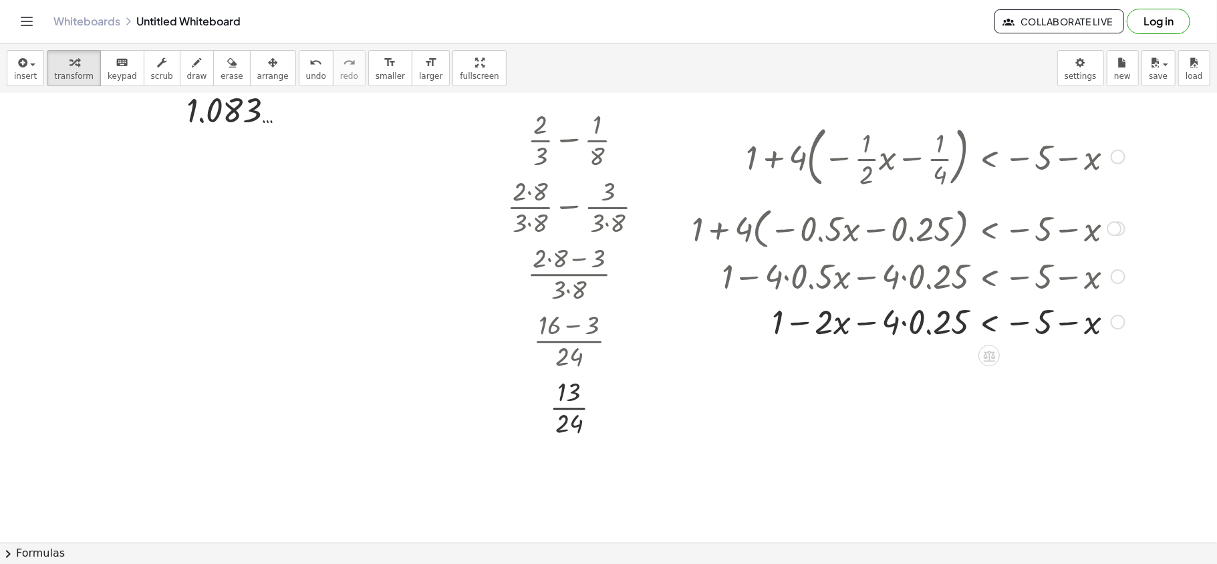
click at [905, 321] on div at bounding box center [908, 321] width 446 height 45
click at [912, 324] on div at bounding box center [908, 321] width 446 height 45
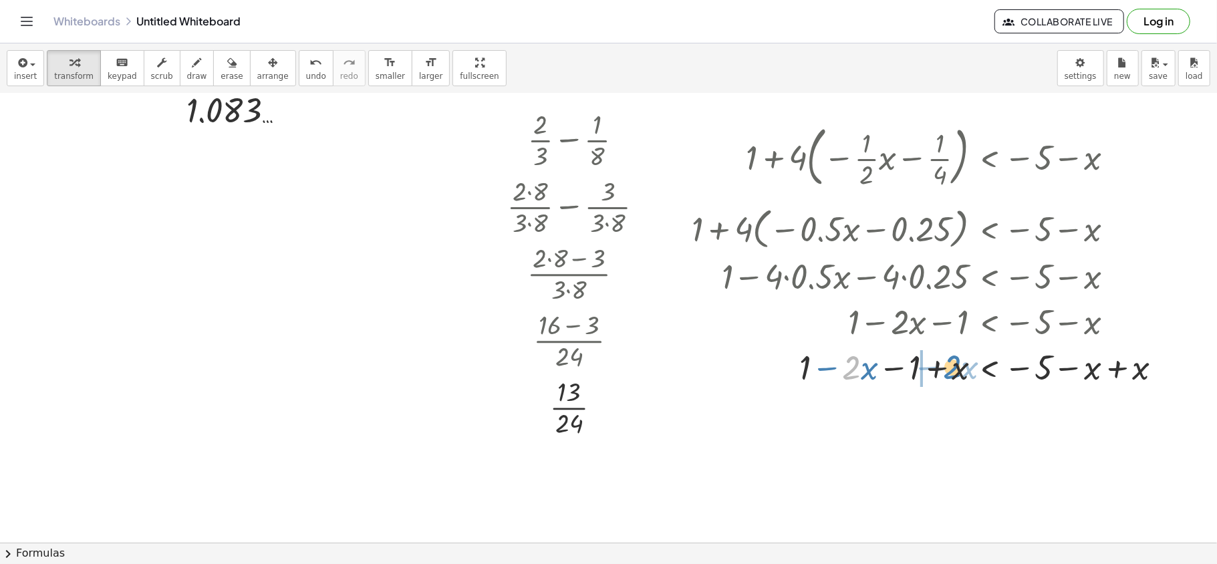
drag, startPoint x: 852, startPoint y: 369, endPoint x: 951, endPoint y: 366, distance: 98.2
click at [912, 366] on div at bounding box center [932, 366] width 494 height 45
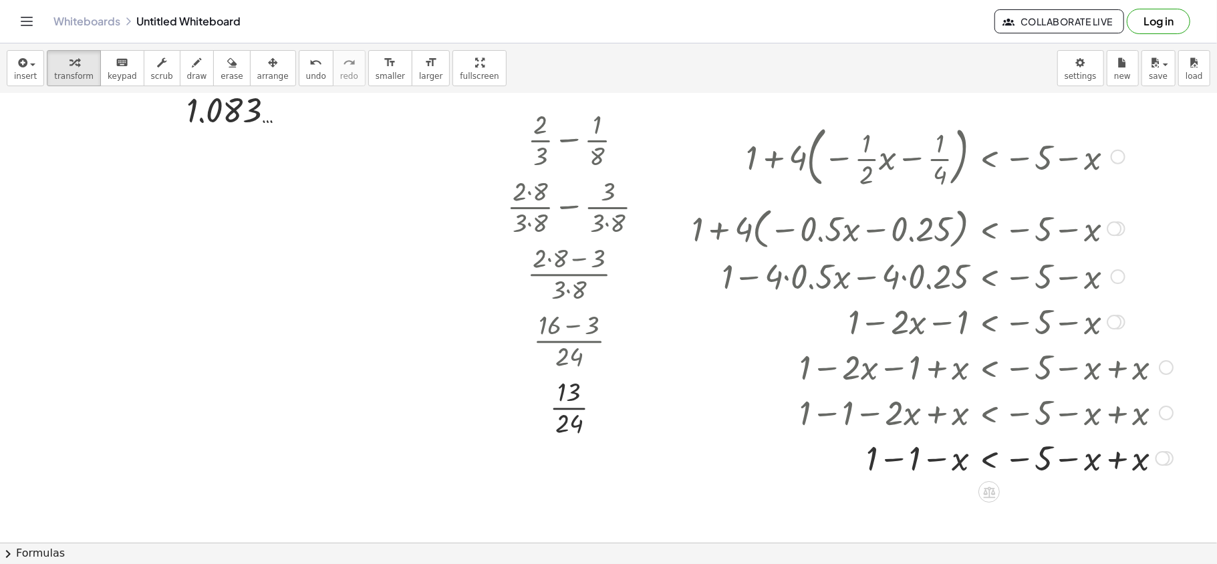
click at [895, 422] on div at bounding box center [932, 457] width 494 height 45
click at [912, 422] on div at bounding box center [932, 503] width 494 height 44
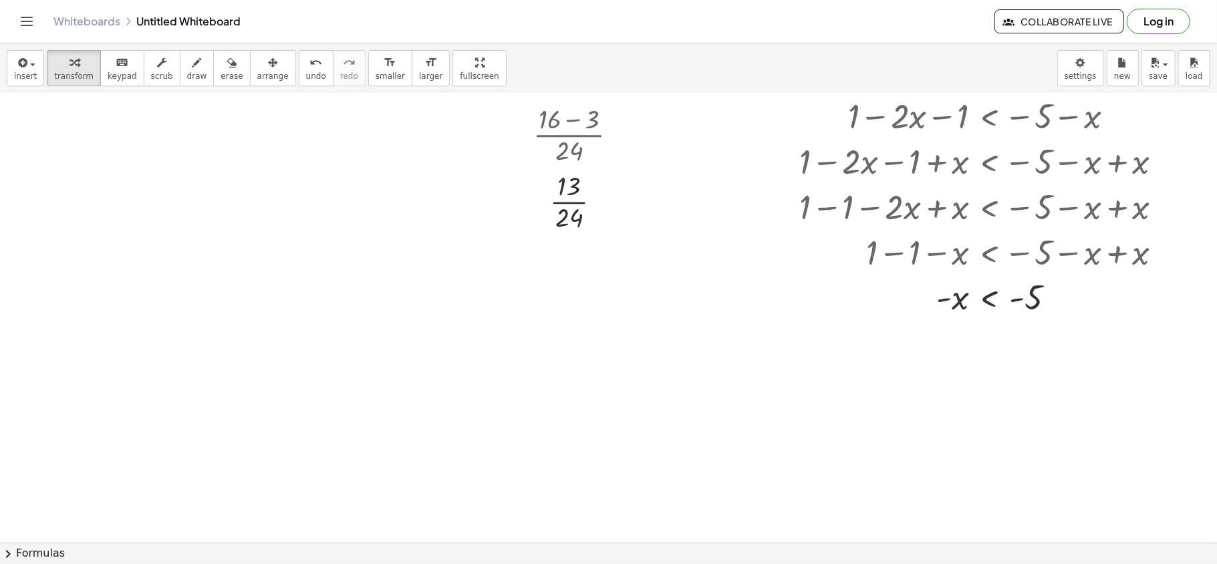
scroll to position [648, 0]
